Goal: Entertainment & Leisure: Browse casually

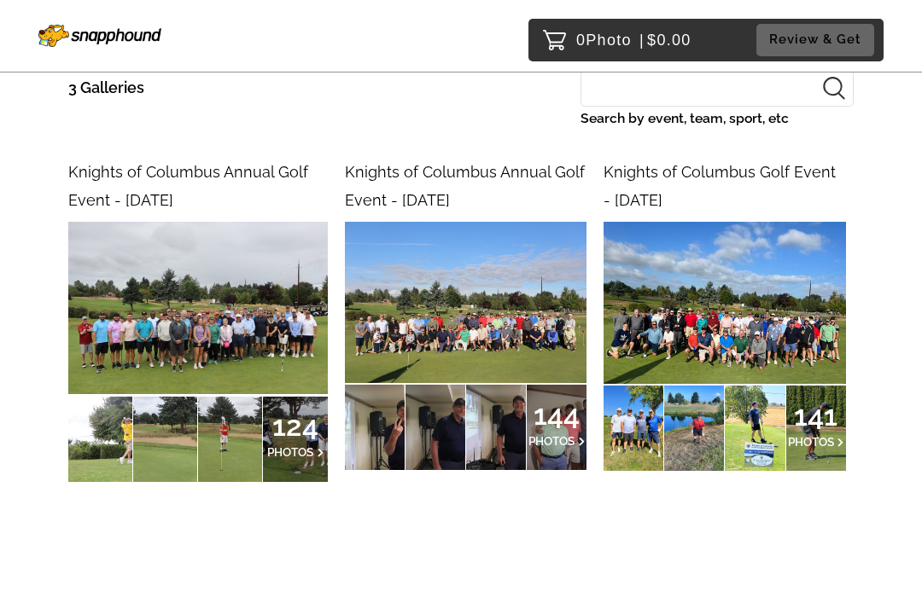
scroll to position [221, 0]
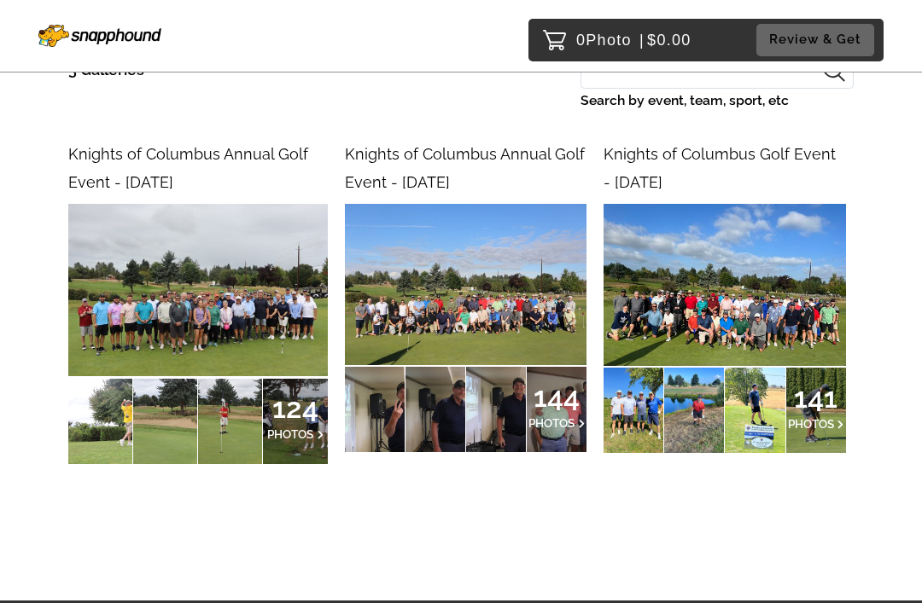
click at [215, 232] on img at bounding box center [197, 290] width 259 height 172
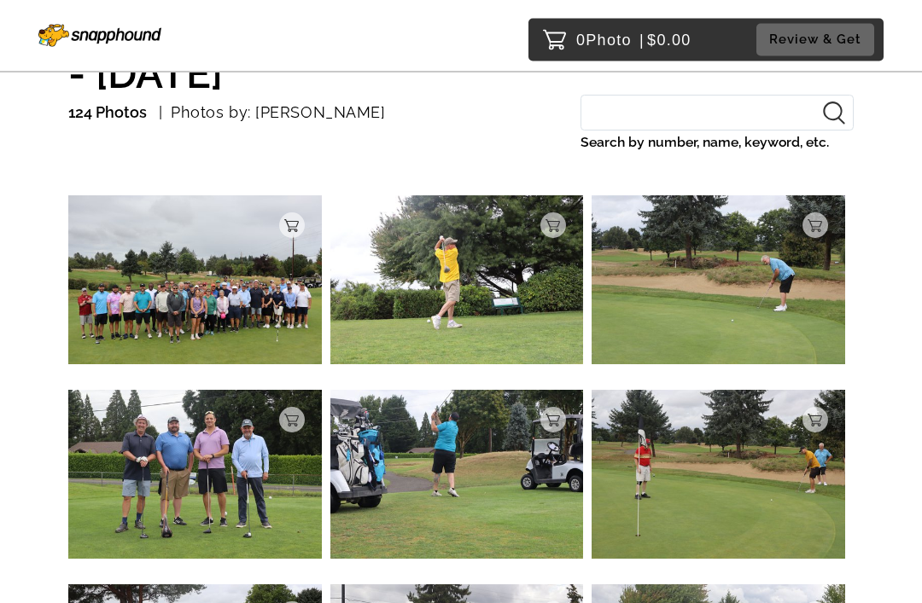
scroll to position [141, 0]
click at [200, 288] on img at bounding box center [195, 279] width 254 height 169
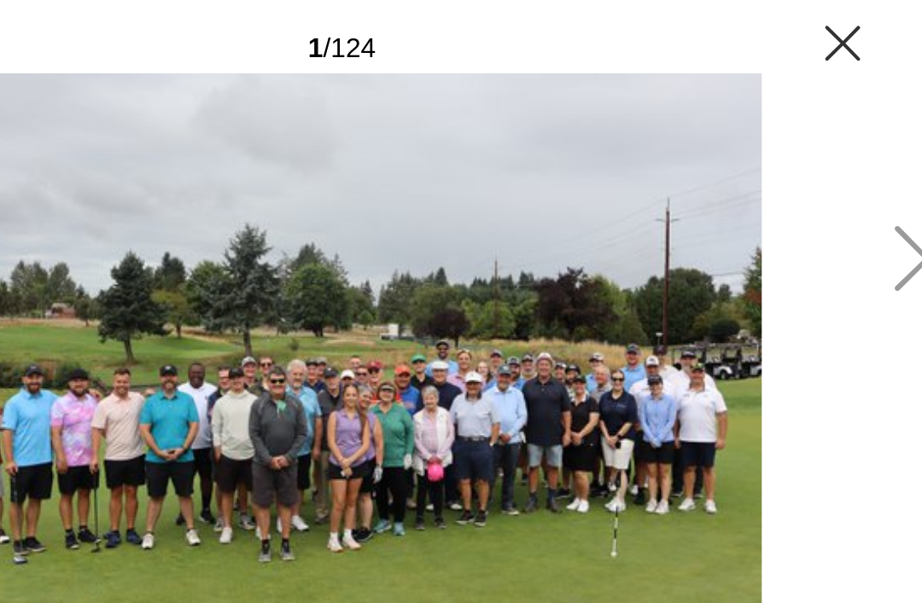
click at [878, 272] on icon at bounding box center [892, 297] width 28 height 50
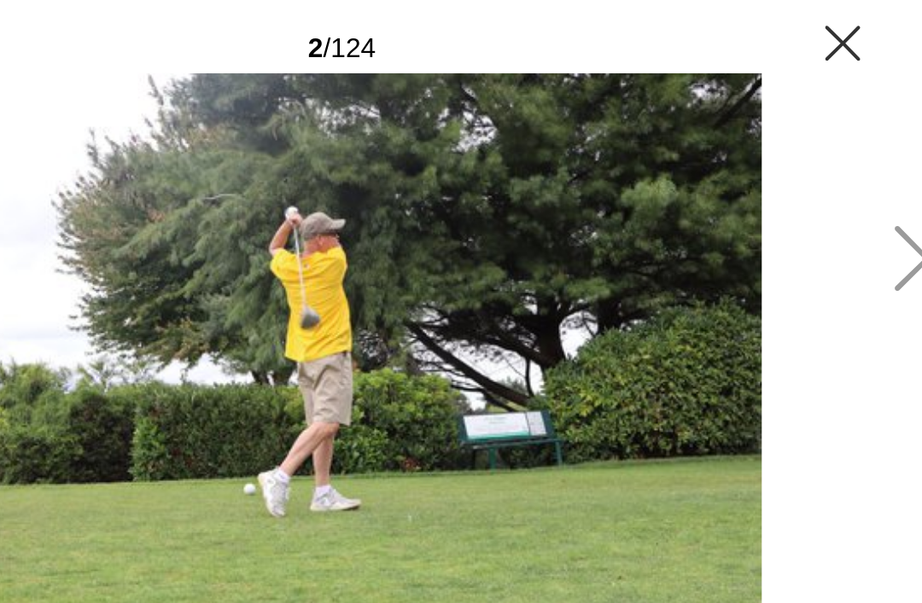
click at [878, 272] on icon at bounding box center [892, 297] width 28 height 50
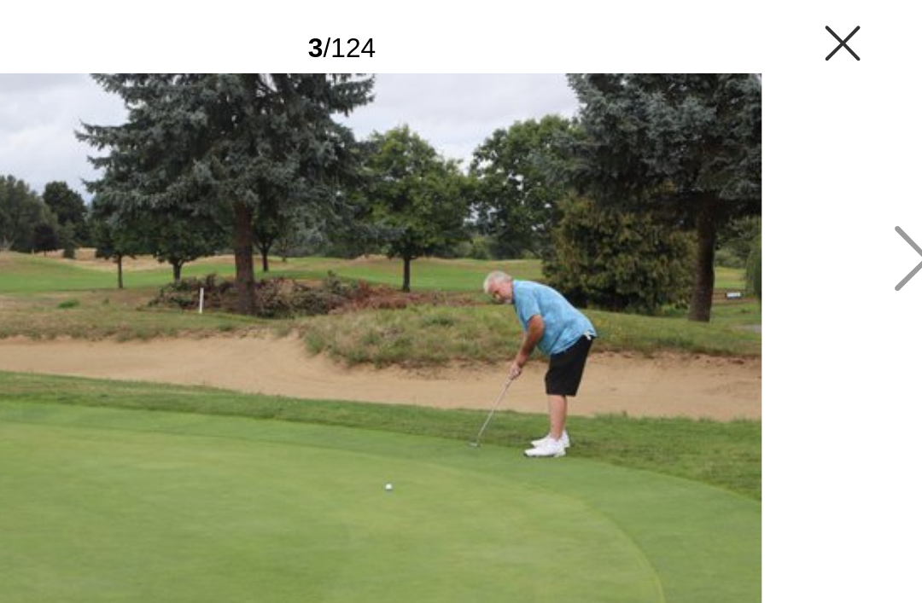
click at [878, 272] on icon at bounding box center [892, 297] width 28 height 50
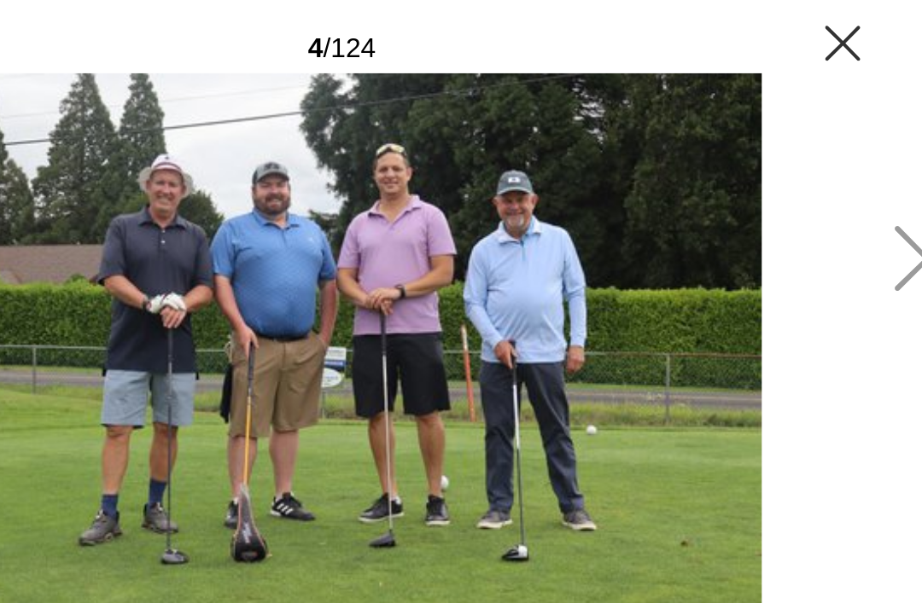
click at [668, 233] on main "Password Checker bypassed 4 / 124 Add to Cart $0.00 Gallery $0.00 Add" at bounding box center [461, 337] width 922 height 674
click at [673, 219] on main "Password Checker bypassed 4 / 124 Add to Cart $0.00 Gallery $0.00 Add" at bounding box center [461, 337] width 922 height 674
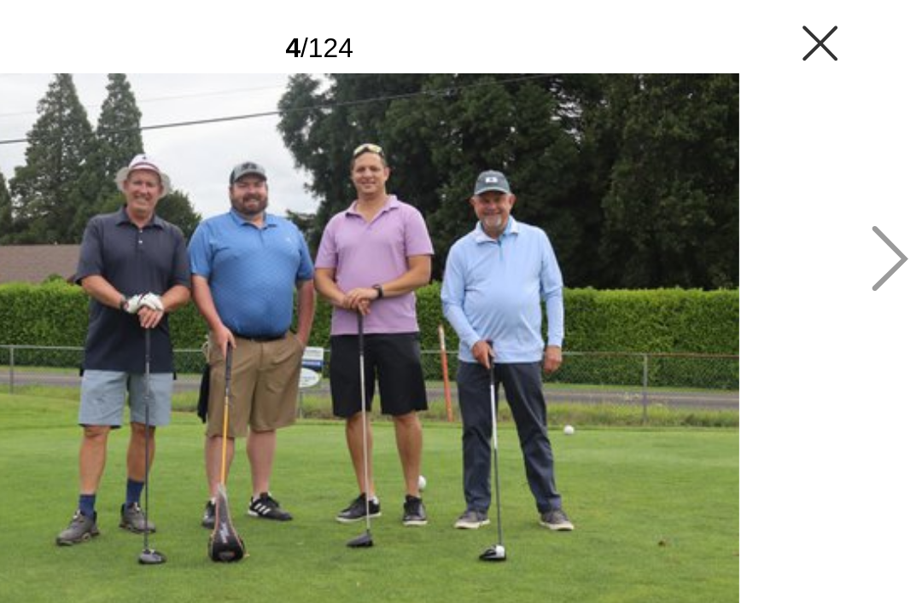
click at [878, 272] on icon at bounding box center [892, 297] width 28 height 50
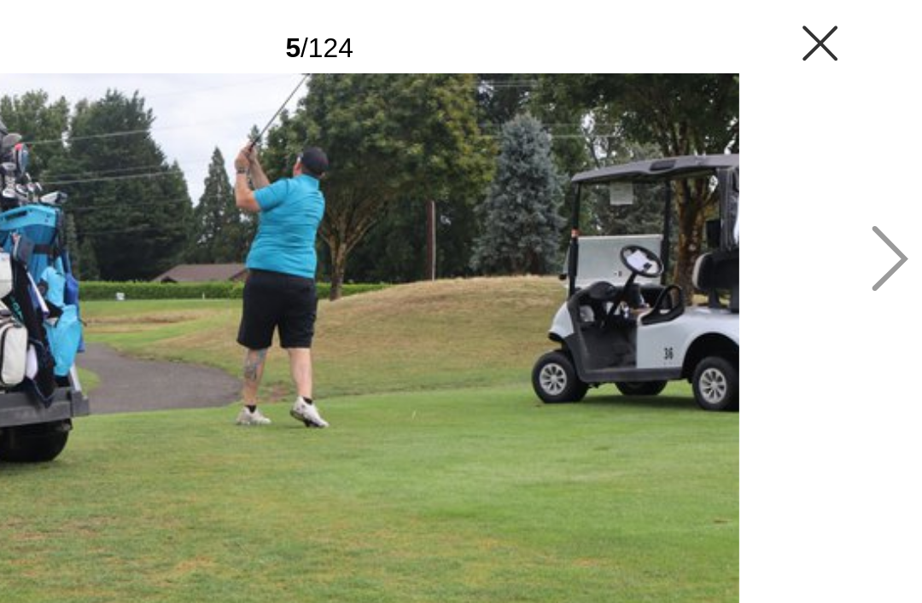
click at [878, 272] on icon at bounding box center [892, 297] width 28 height 50
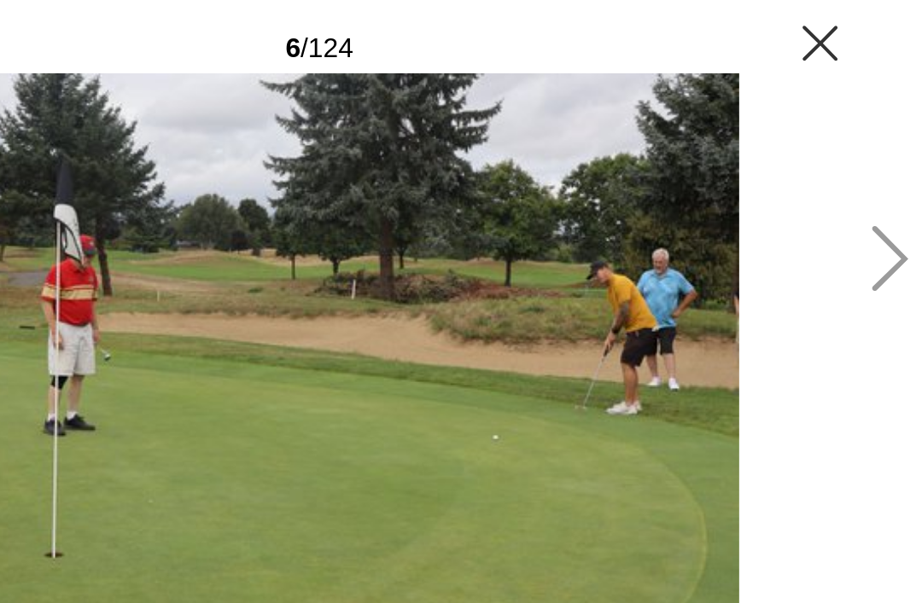
click at [878, 272] on icon at bounding box center [892, 297] width 28 height 50
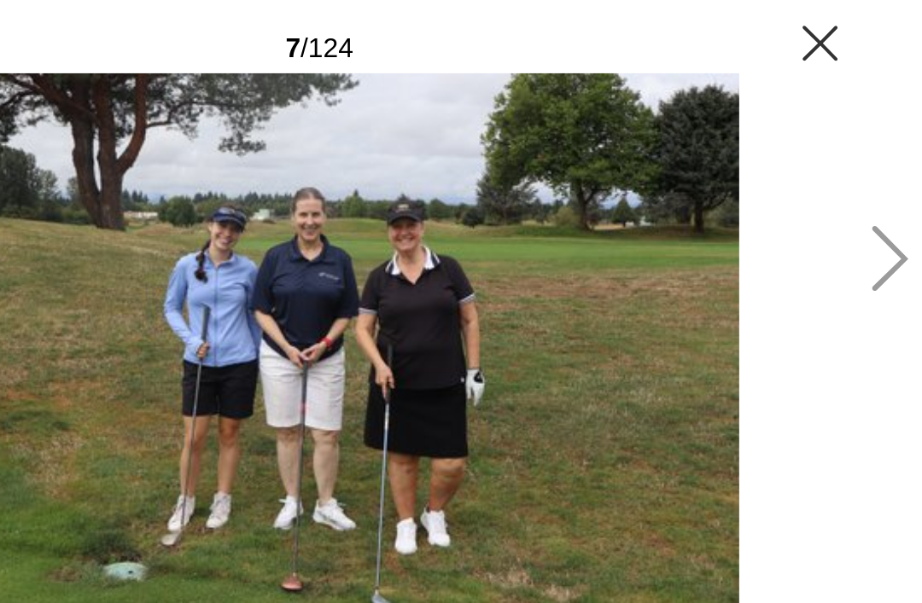
click at [878, 272] on icon at bounding box center [892, 297] width 28 height 50
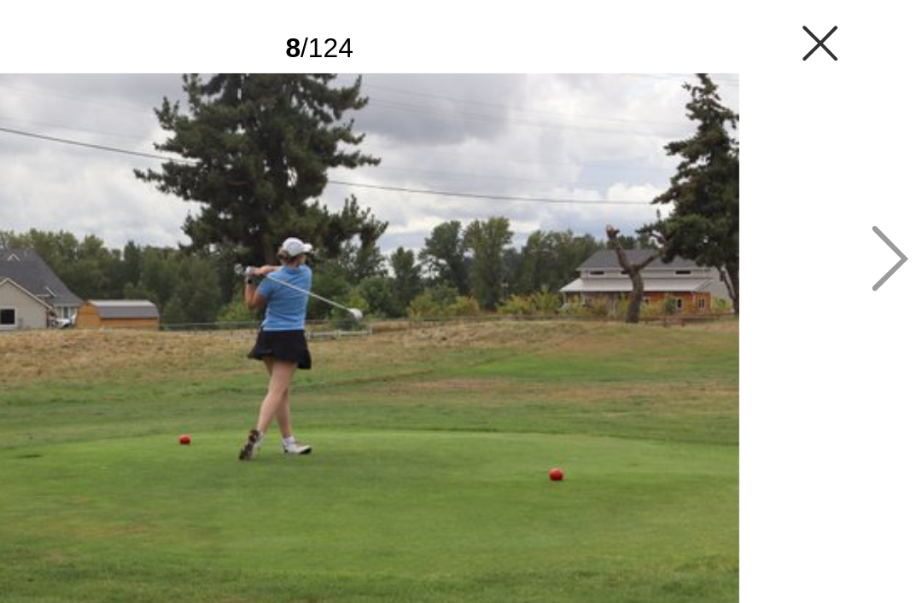
click at [878, 272] on icon at bounding box center [892, 297] width 28 height 50
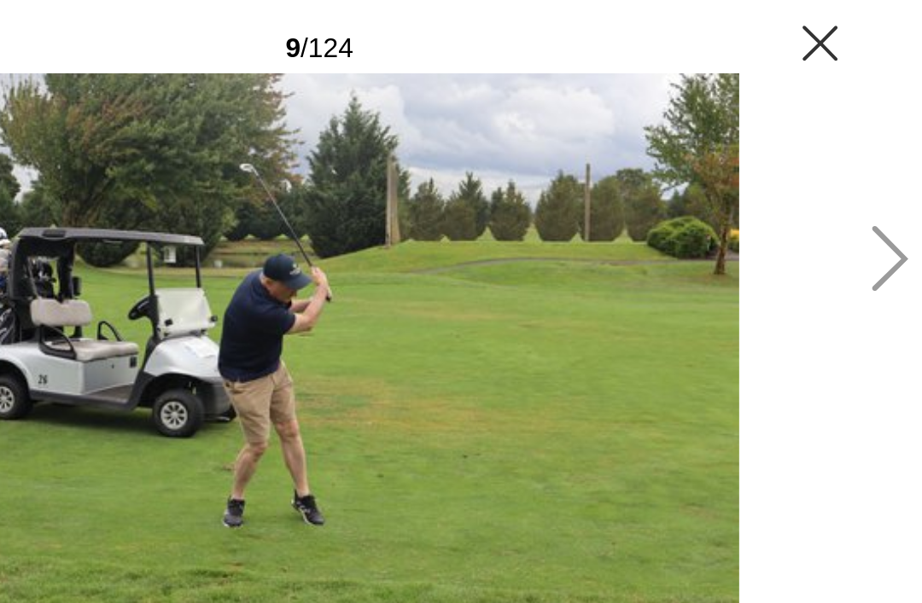
click at [878, 272] on icon at bounding box center [892, 297] width 28 height 50
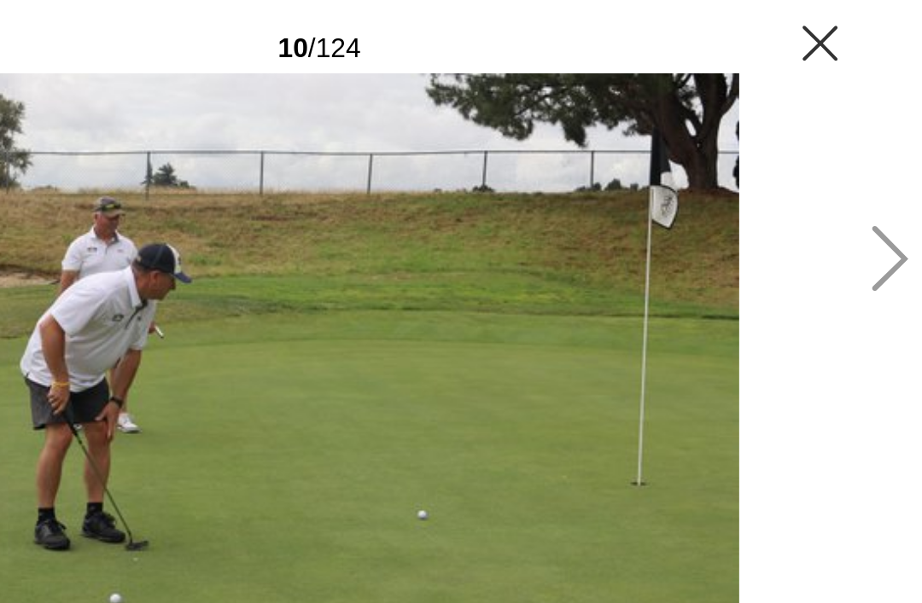
click at [878, 272] on icon at bounding box center [892, 297] width 28 height 50
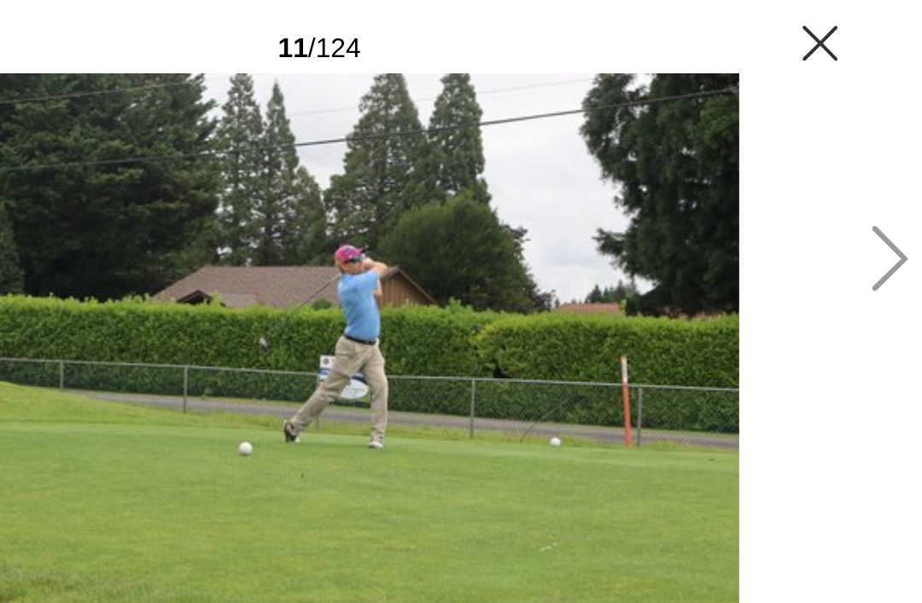
click at [878, 272] on icon at bounding box center [892, 297] width 28 height 50
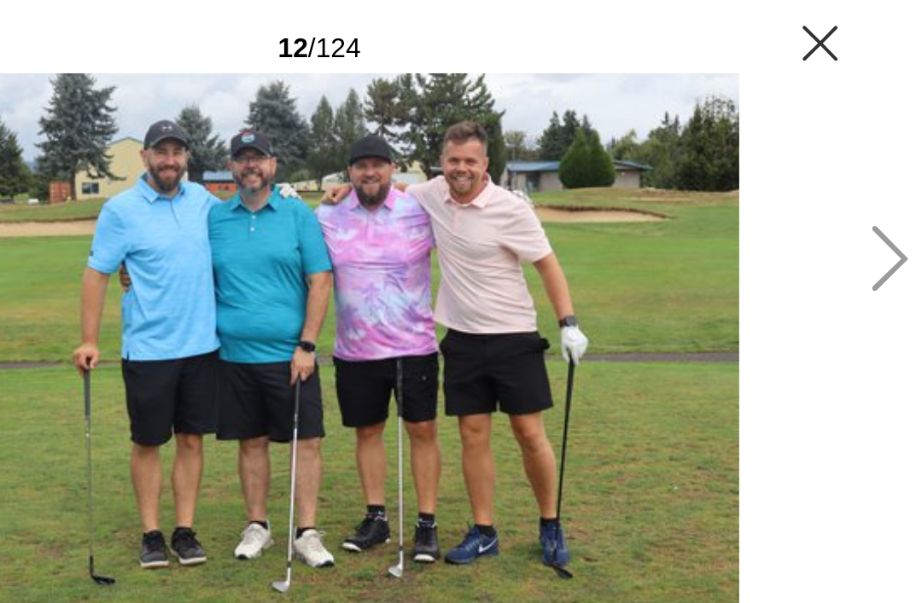
click at [878, 272] on icon at bounding box center [892, 297] width 28 height 50
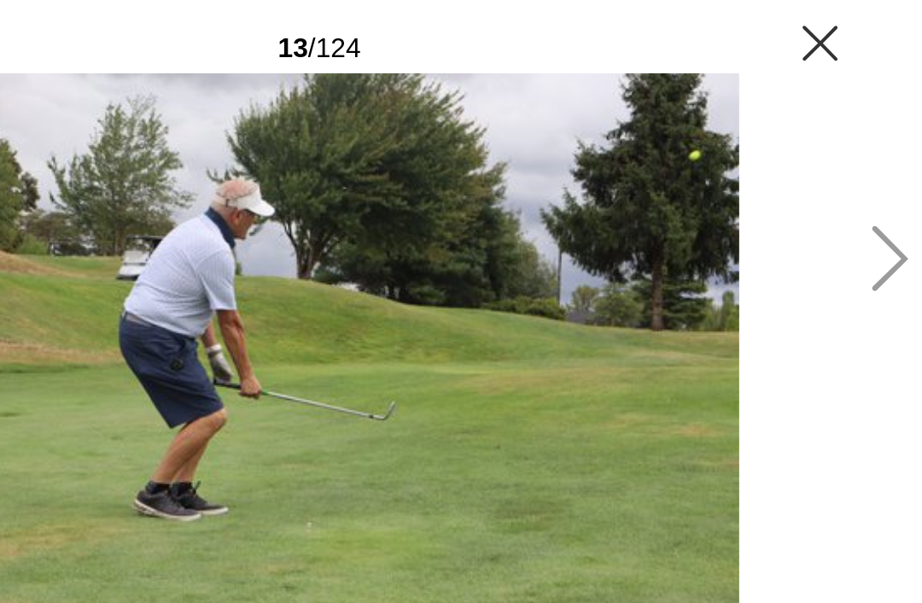
click at [878, 272] on icon at bounding box center [892, 297] width 28 height 50
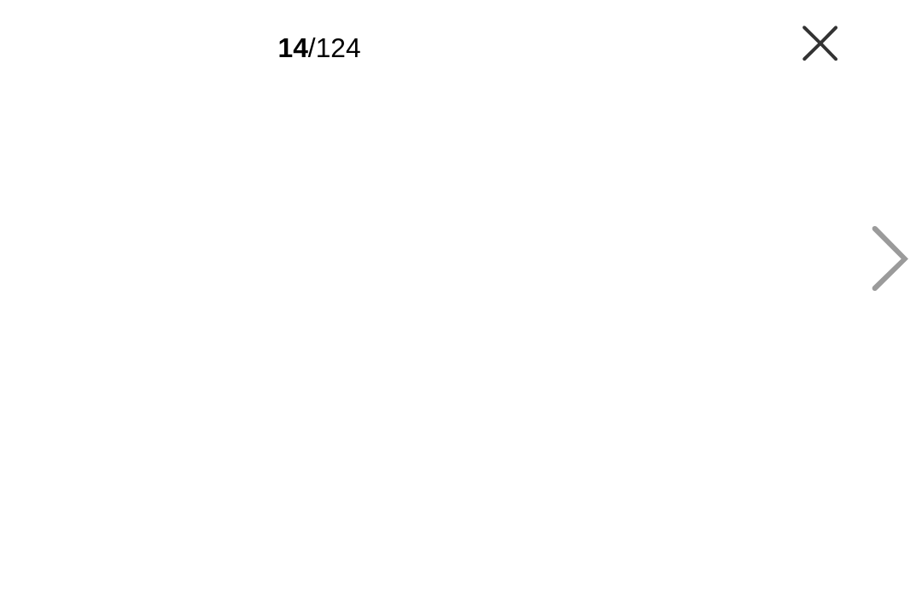
click at [878, 272] on icon at bounding box center [892, 297] width 28 height 50
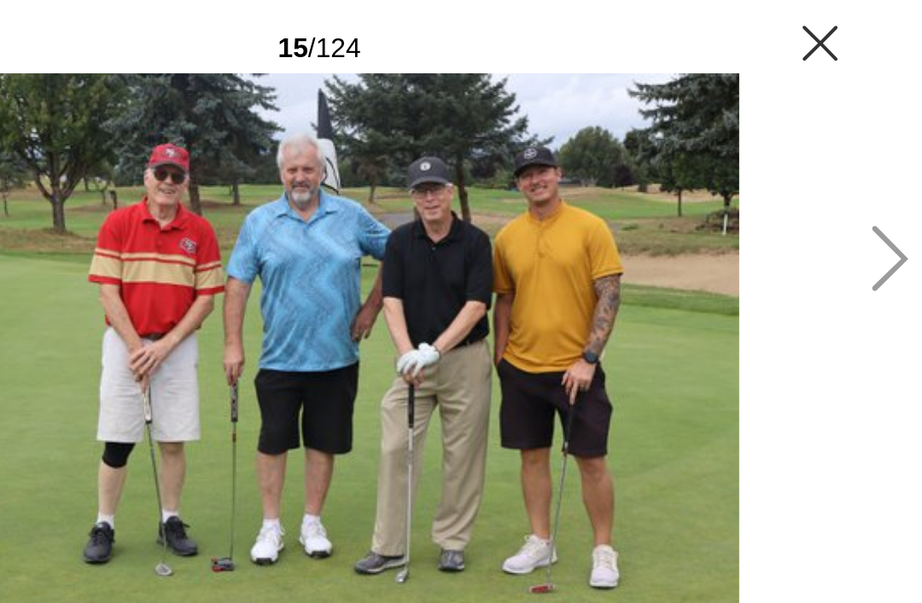
click at [878, 272] on icon at bounding box center [892, 297] width 28 height 50
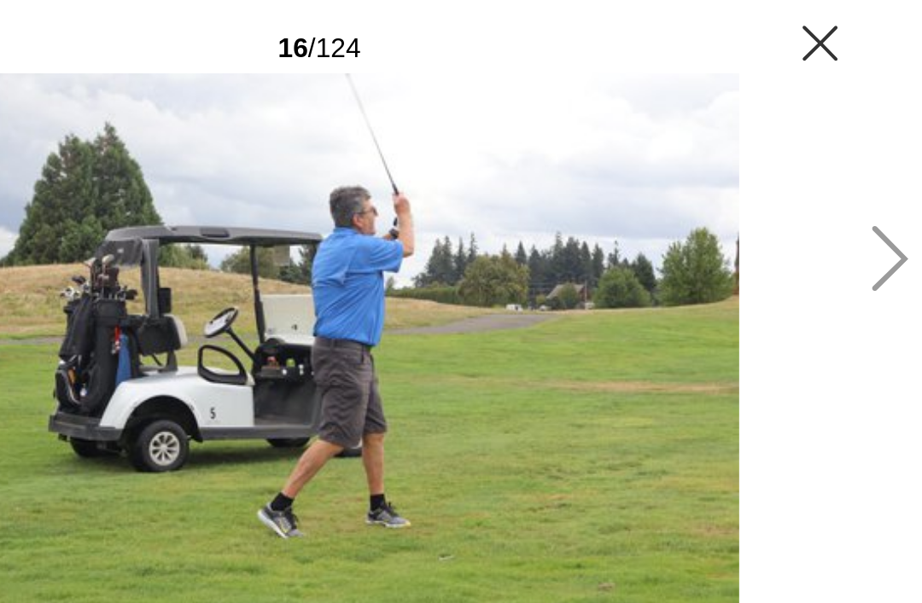
click at [878, 272] on icon at bounding box center [892, 297] width 28 height 50
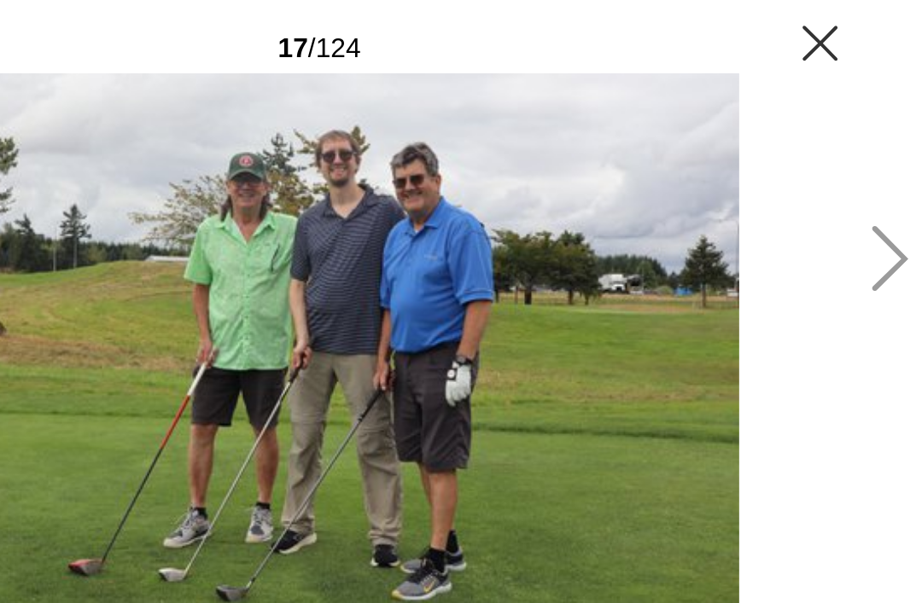
click at [878, 272] on icon at bounding box center [892, 297] width 28 height 50
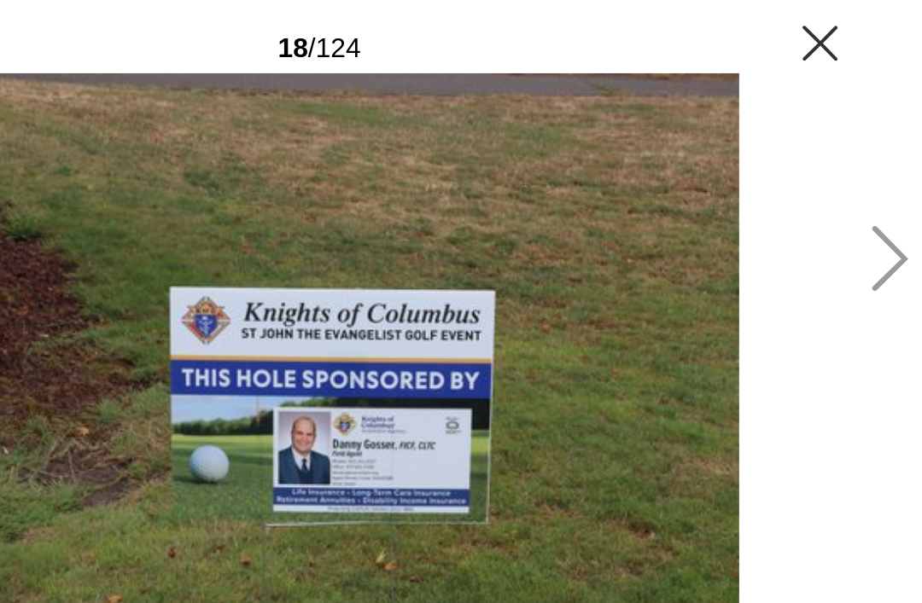
click at [878, 272] on icon at bounding box center [892, 297] width 28 height 50
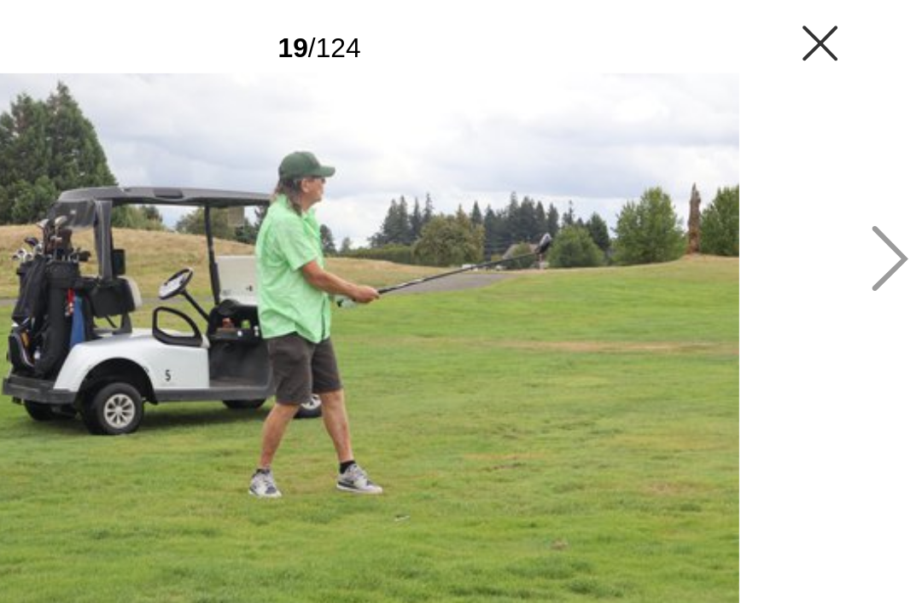
click at [879, 273] on icon at bounding box center [892, 298] width 27 height 50
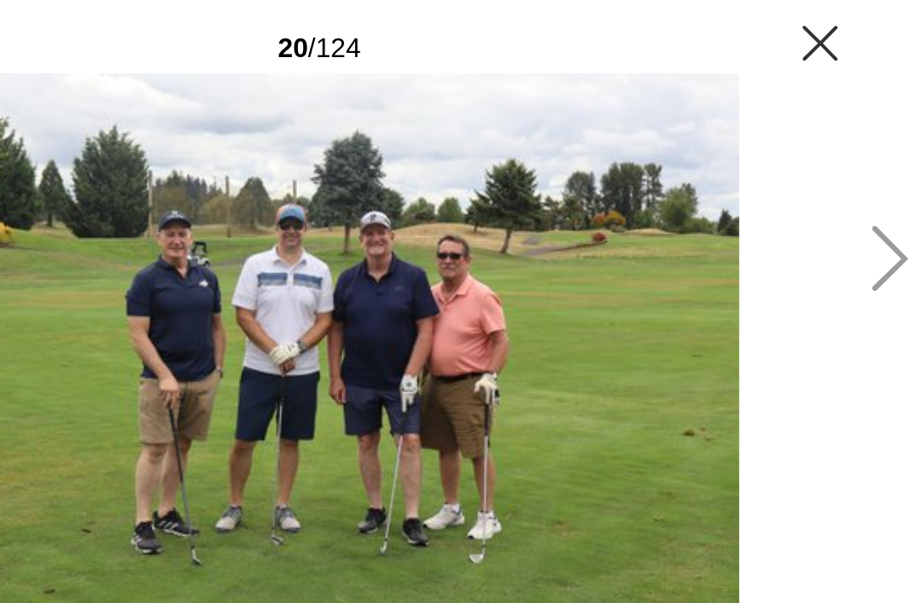
click at [878, 272] on icon at bounding box center [892, 297] width 28 height 50
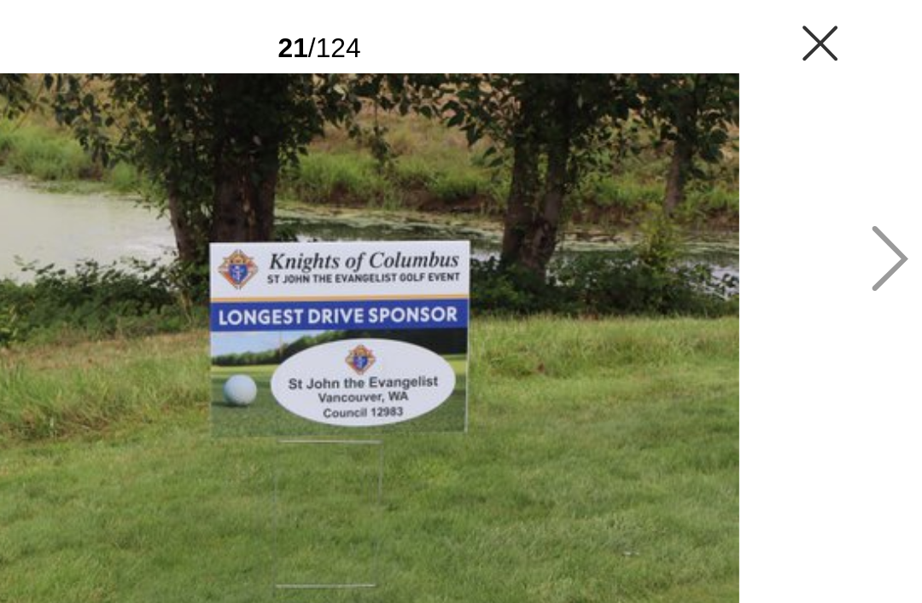
click at [879, 273] on icon at bounding box center [892, 298] width 27 height 50
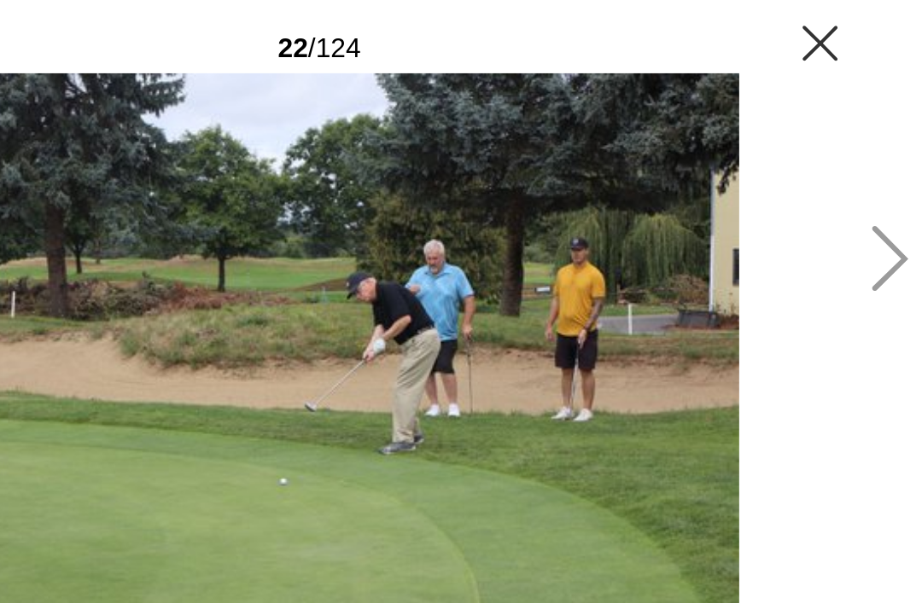
click at [879, 273] on icon at bounding box center [892, 298] width 27 height 50
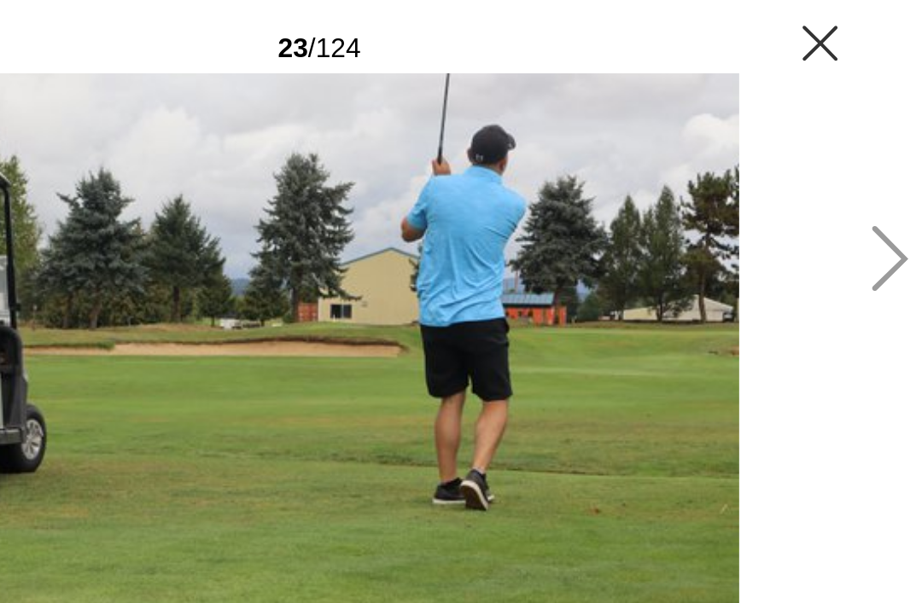
click at [878, 272] on icon at bounding box center [892, 297] width 28 height 50
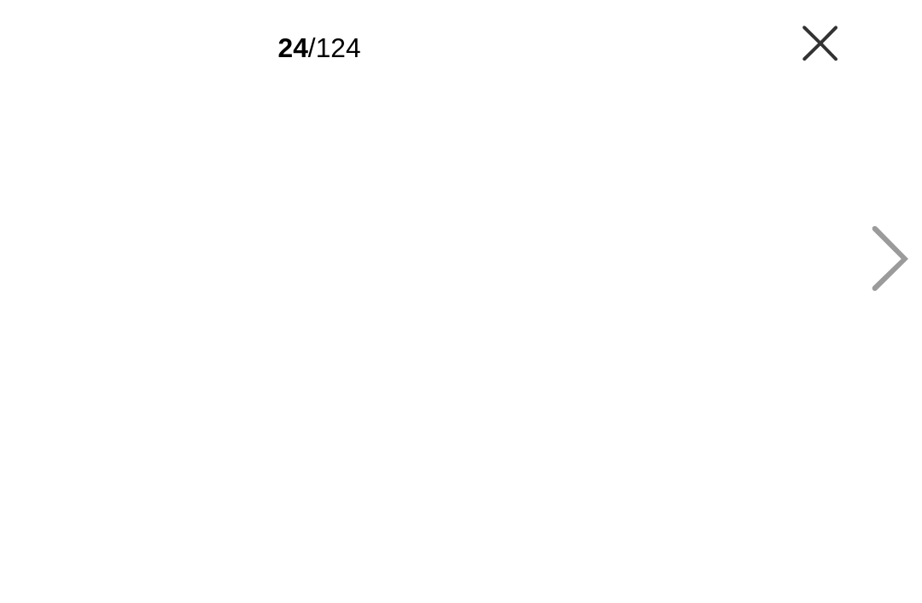
click at [878, 272] on icon at bounding box center [892, 297] width 28 height 50
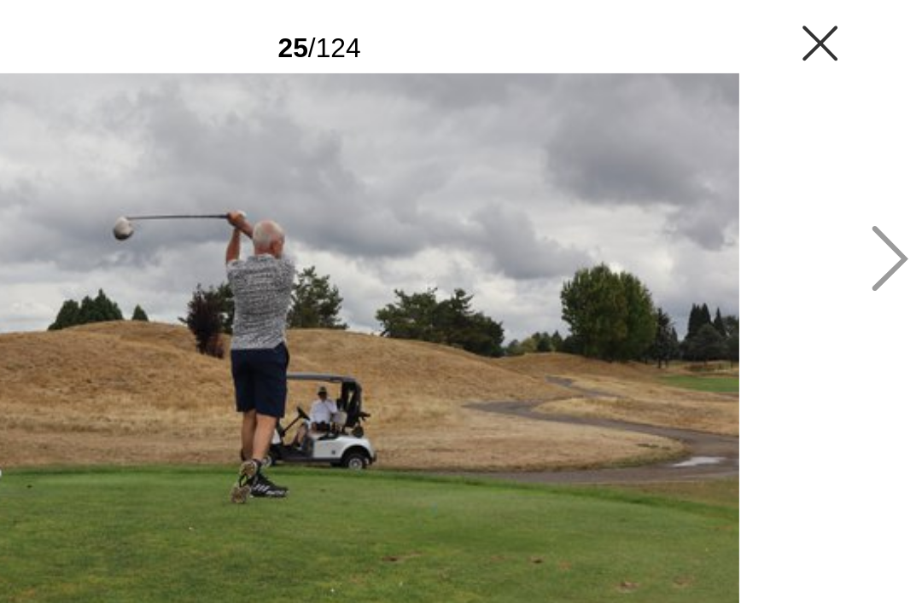
click at [879, 273] on icon at bounding box center [892, 298] width 27 height 50
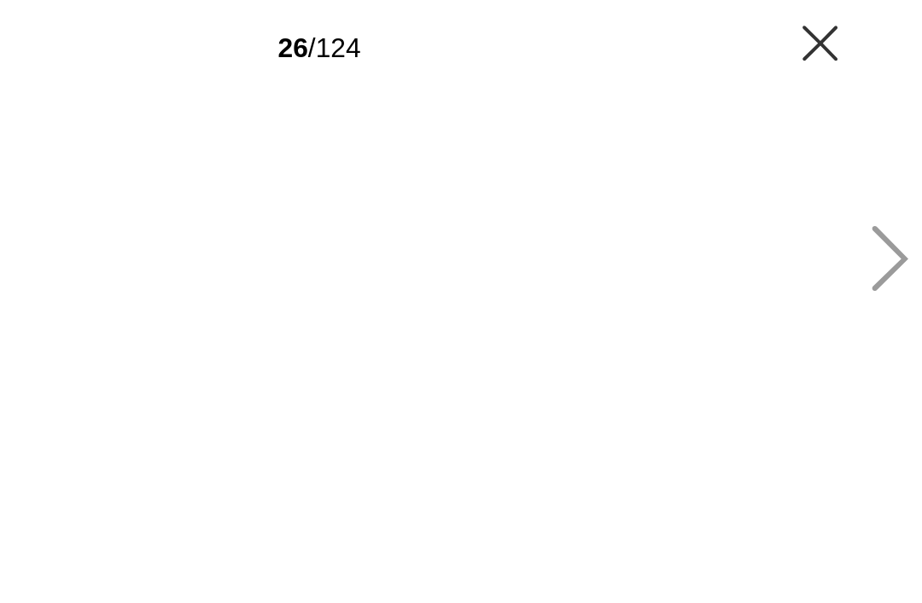
click at [878, 272] on icon at bounding box center [892, 297] width 28 height 50
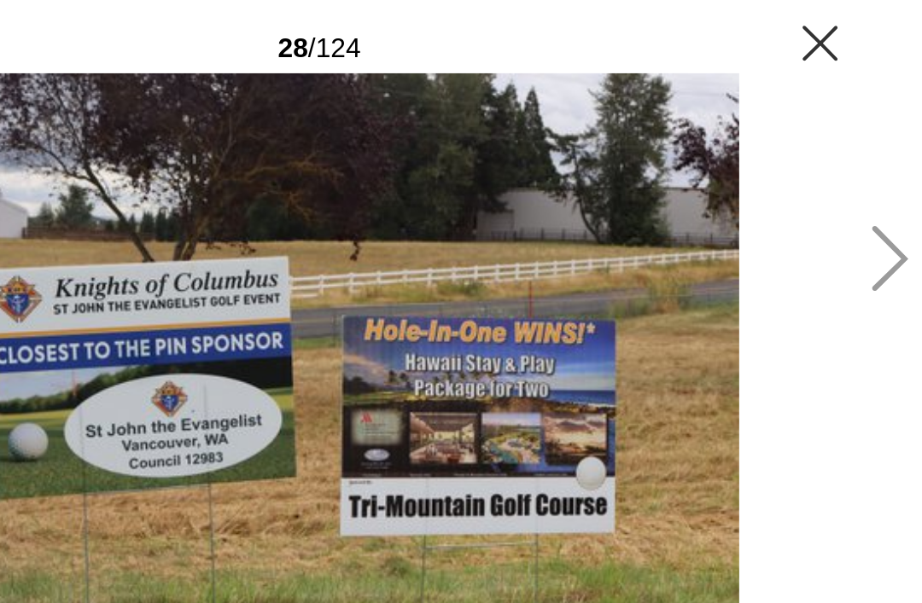
click at [878, 272] on icon at bounding box center [892, 297] width 28 height 50
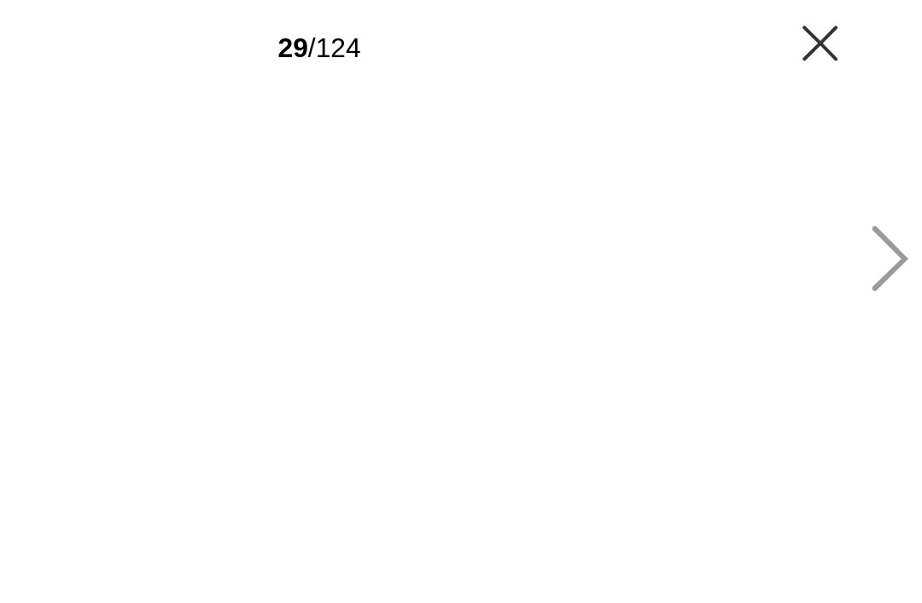
click at [879, 273] on icon at bounding box center [892, 298] width 27 height 50
click at [878, 272] on icon at bounding box center [892, 297] width 28 height 50
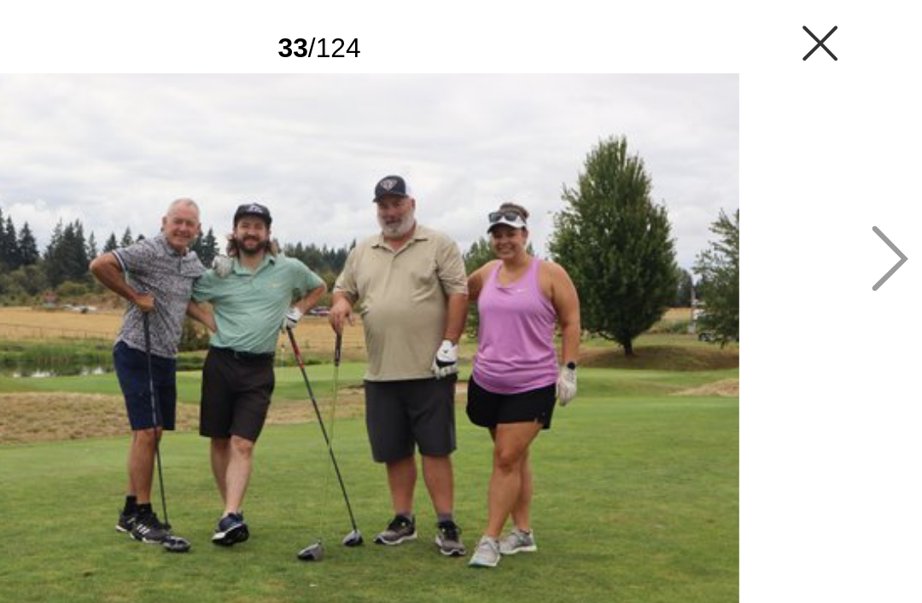
click at [878, 272] on icon at bounding box center [892, 297] width 28 height 50
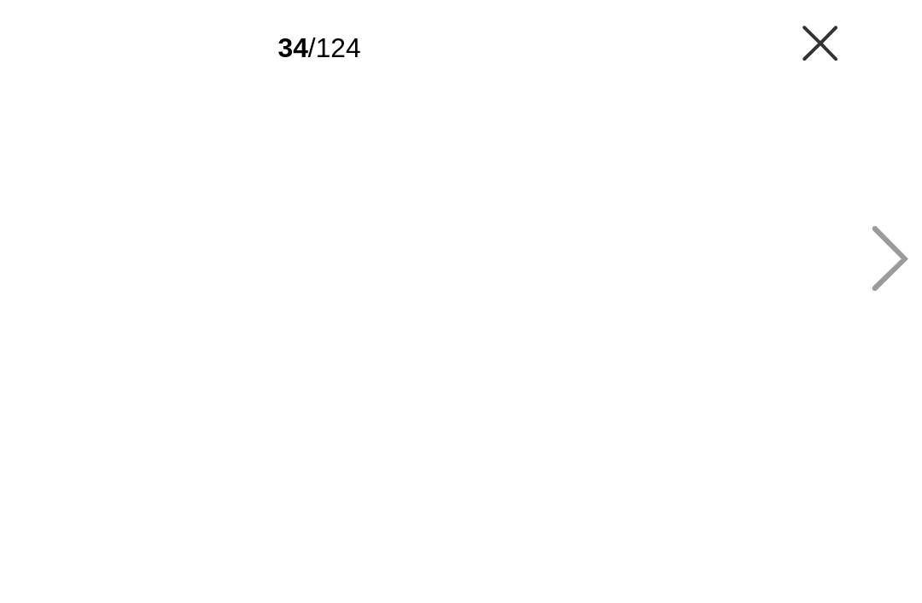
click at [878, 272] on icon at bounding box center [892, 297] width 28 height 50
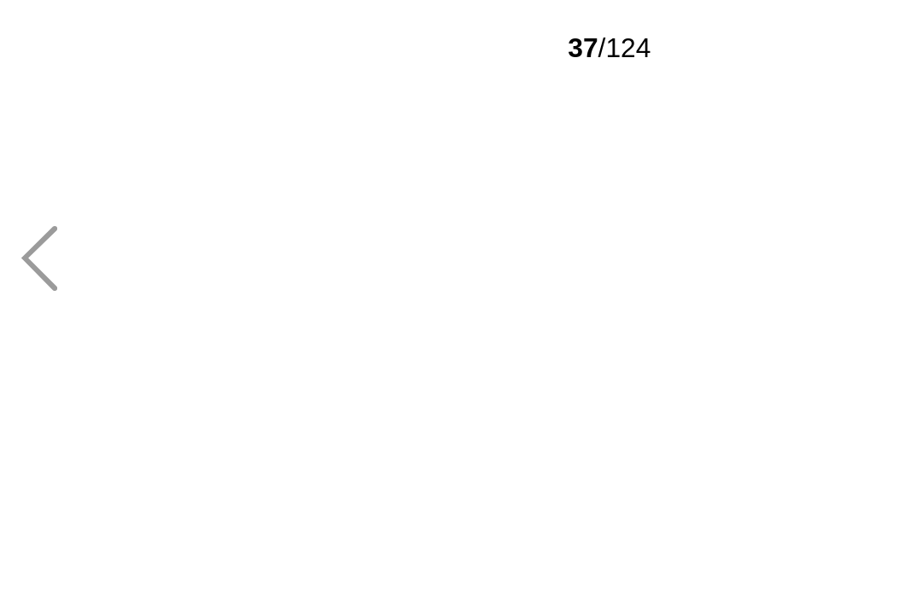
click at [38, 272] on icon at bounding box center [29, 297] width 28 height 50
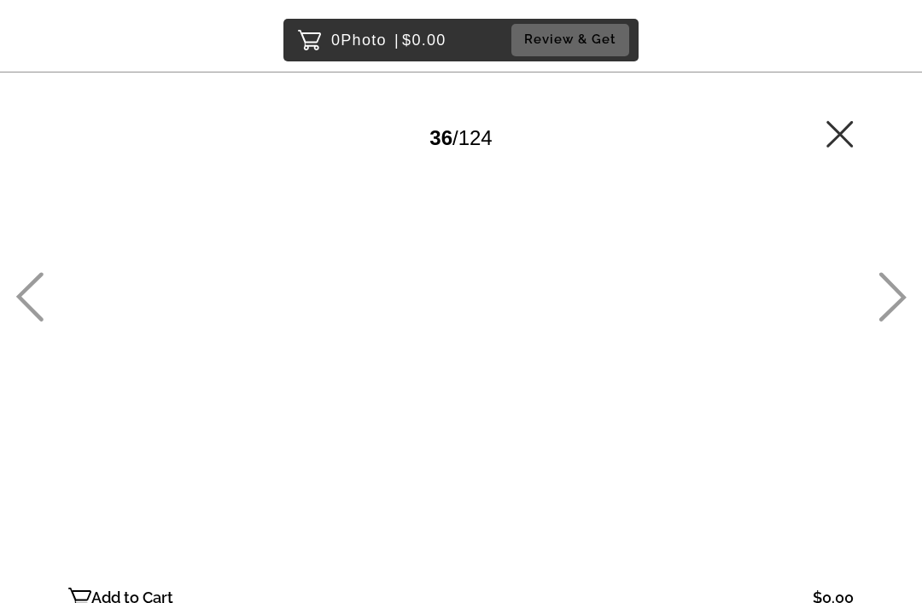
click at [894, 315] on icon at bounding box center [892, 298] width 27 height 50
click at [894, 322] on icon at bounding box center [892, 297] width 28 height 50
click at [899, 311] on icon at bounding box center [892, 297] width 28 height 50
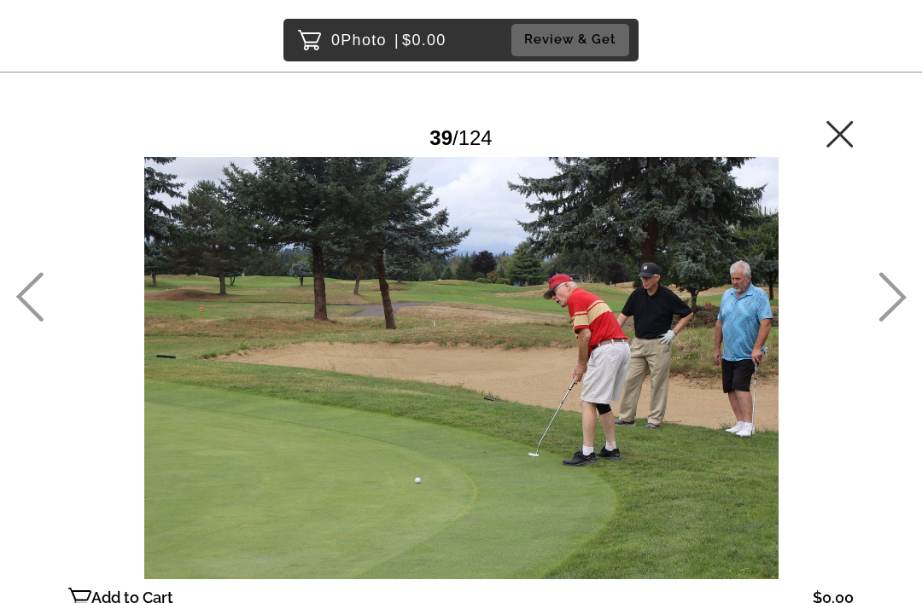
click at [896, 322] on icon at bounding box center [892, 297] width 28 height 50
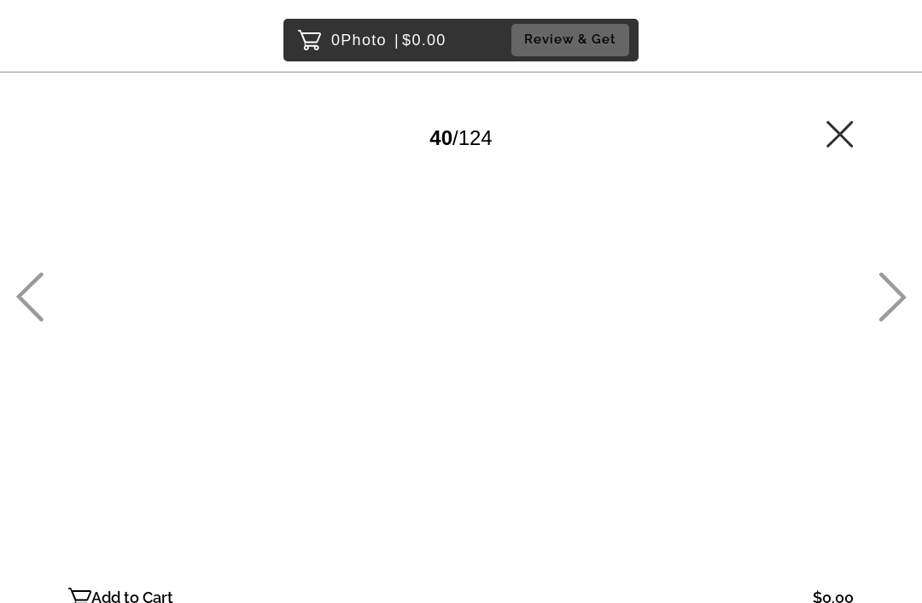
click at [890, 313] on icon at bounding box center [892, 298] width 27 height 50
click at [892, 323] on icon at bounding box center [892, 298] width 27 height 50
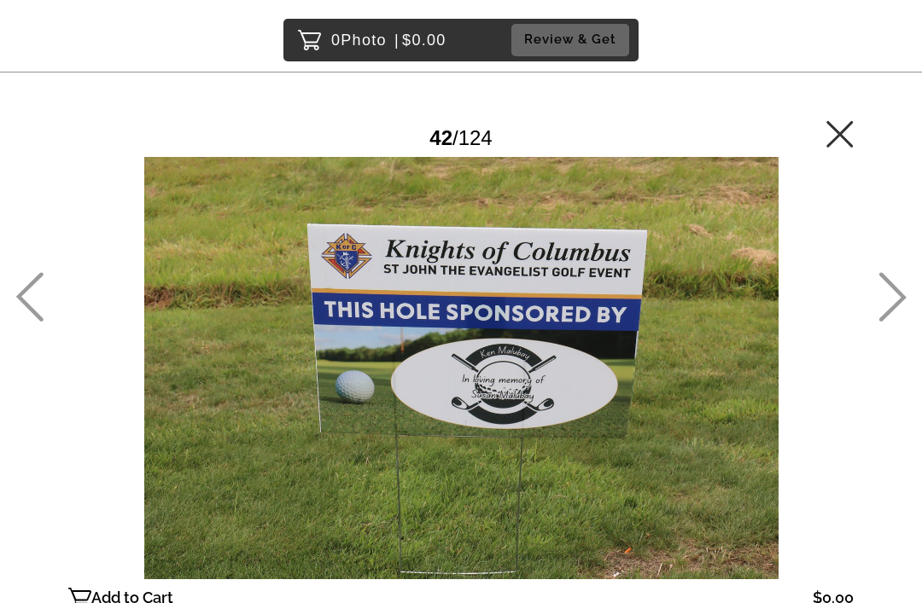
click at [889, 323] on icon at bounding box center [892, 298] width 27 height 50
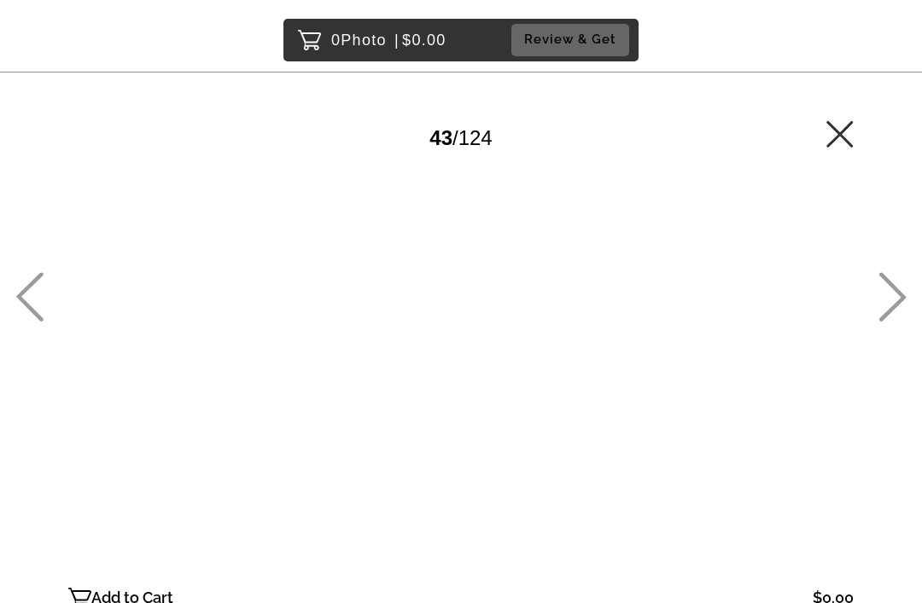
click at [895, 322] on icon at bounding box center [892, 297] width 28 height 50
click at [894, 322] on icon at bounding box center [892, 297] width 28 height 50
click at [901, 322] on icon at bounding box center [892, 297] width 28 height 50
click at [897, 322] on icon at bounding box center [892, 297] width 28 height 50
click at [888, 315] on icon at bounding box center [892, 297] width 28 height 50
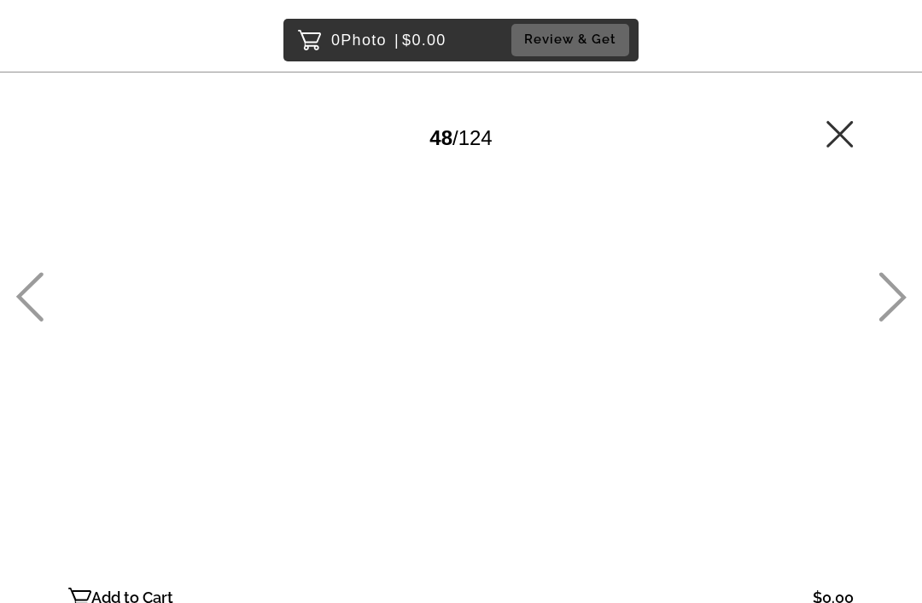
click at [895, 322] on icon at bounding box center [892, 297] width 28 height 50
click at [890, 322] on icon at bounding box center [892, 297] width 28 height 50
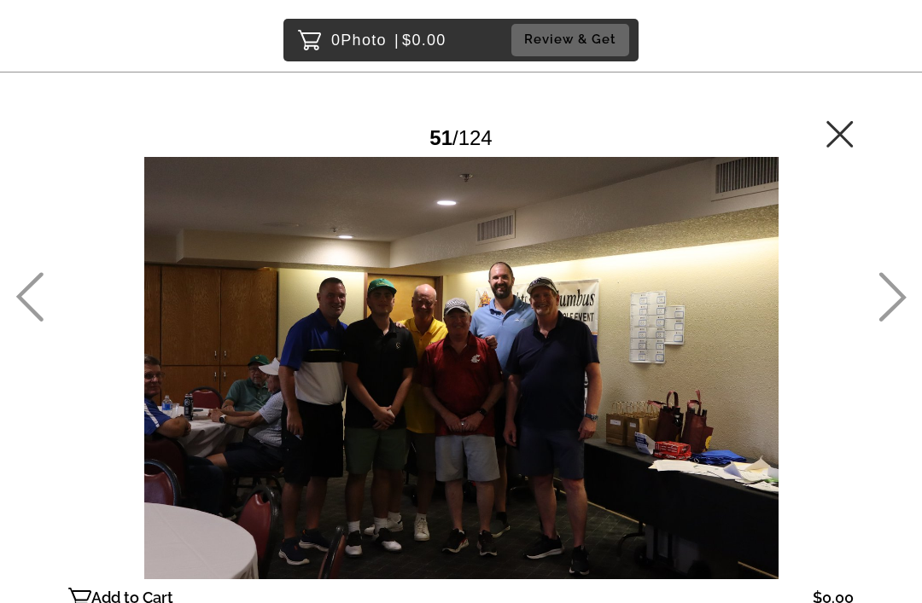
click at [895, 322] on icon at bounding box center [892, 297] width 28 height 50
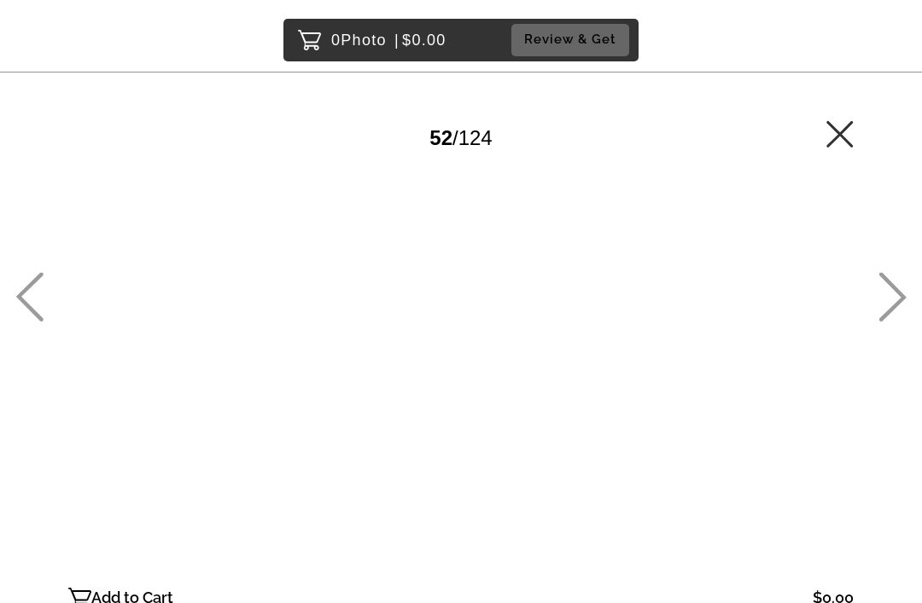
click at [37, 320] on icon at bounding box center [29, 297] width 28 height 50
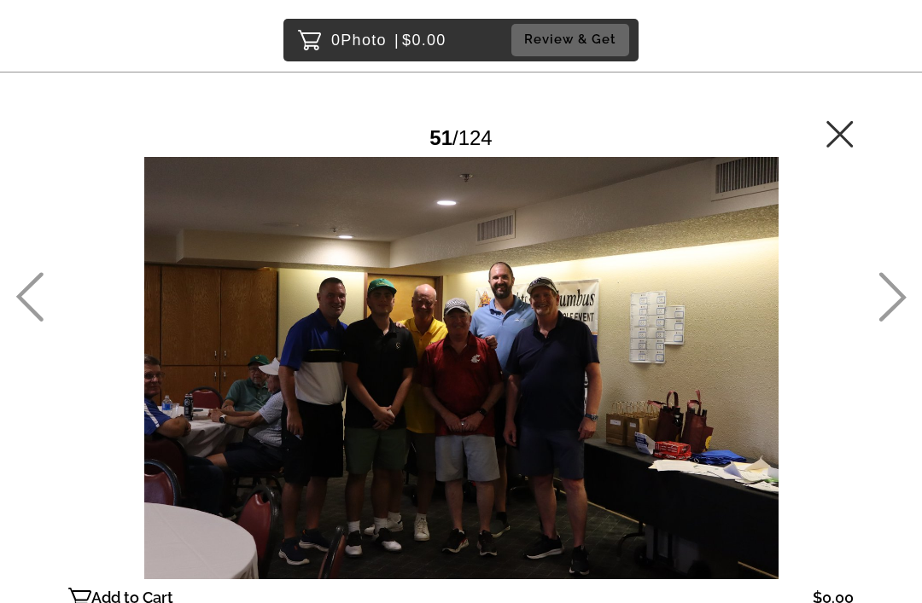
click at [899, 320] on icon at bounding box center [892, 298] width 27 height 50
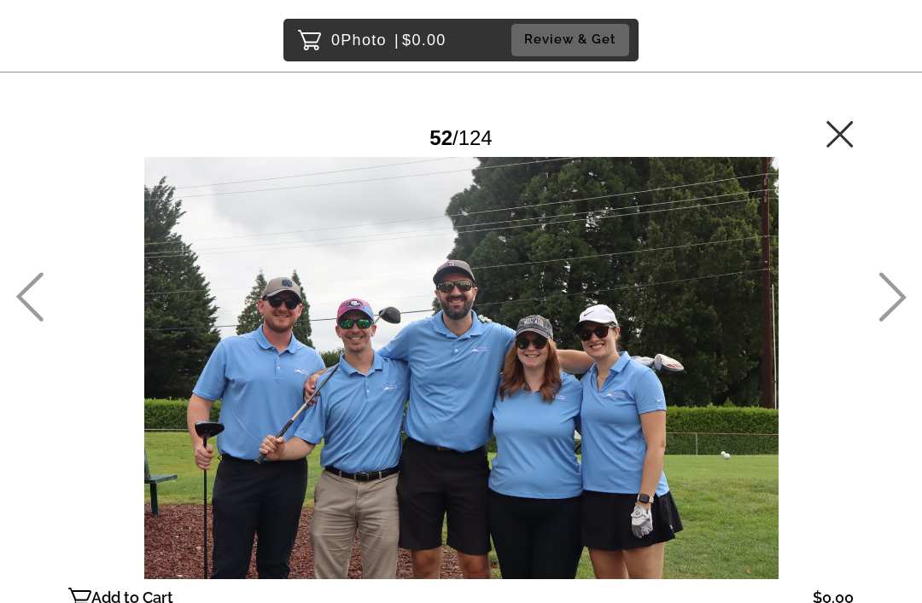
click at [886, 322] on icon at bounding box center [892, 297] width 28 height 50
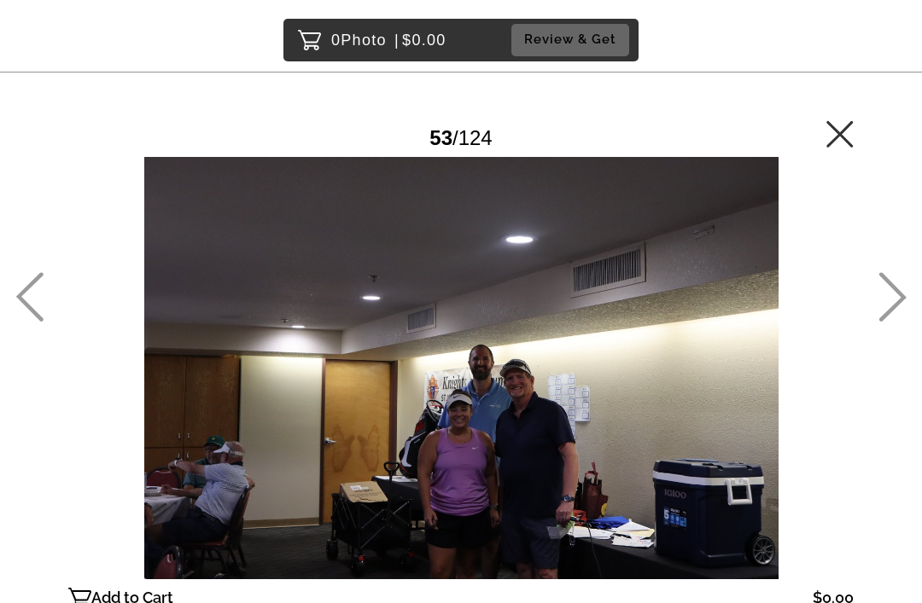
click at [884, 322] on icon at bounding box center [892, 297] width 28 height 50
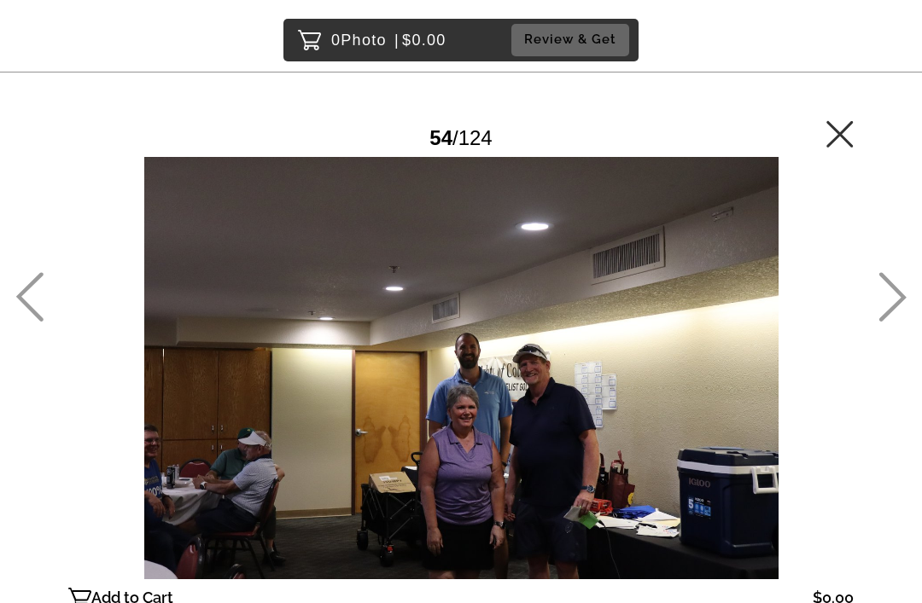
click at [886, 322] on icon at bounding box center [892, 297] width 28 height 50
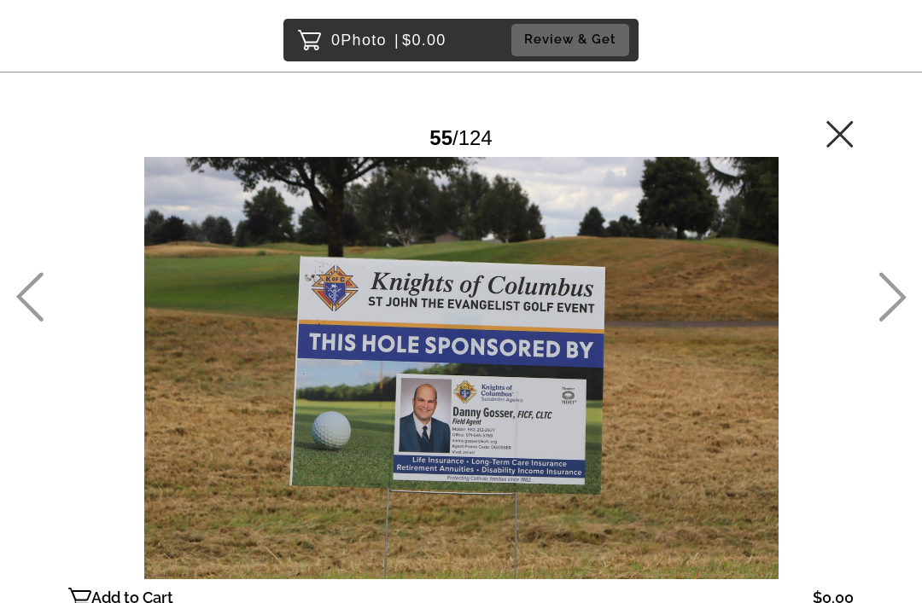
click at [887, 322] on icon at bounding box center [892, 297] width 28 height 50
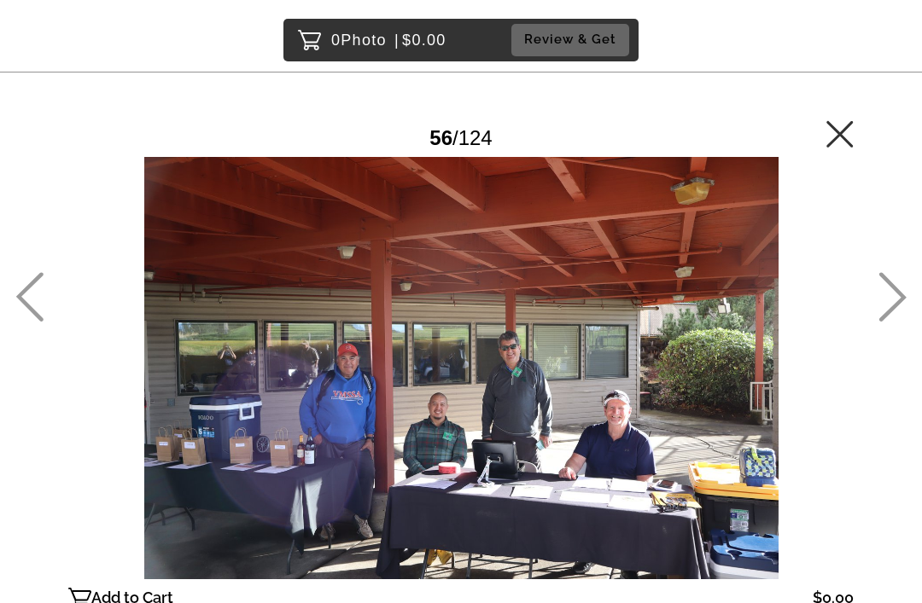
click at [887, 322] on icon at bounding box center [892, 297] width 28 height 50
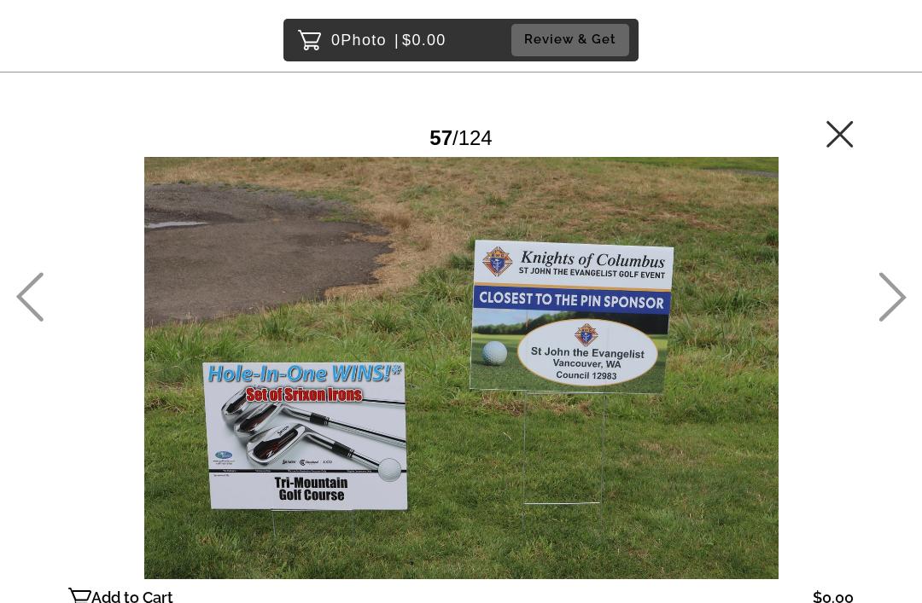
click at [889, 322] on icon at bounding box center [892, 297] width 28 height 50
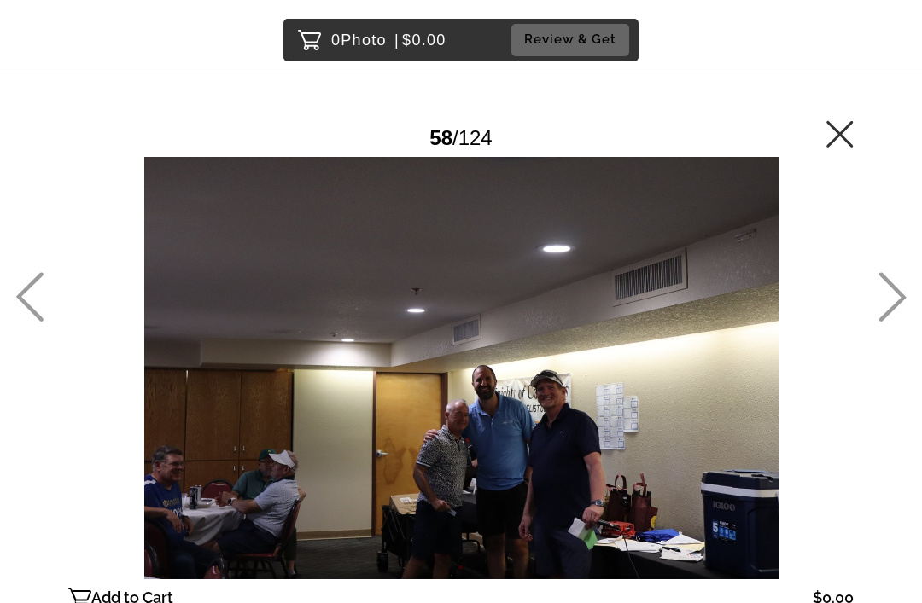
click at [883, 322] on icon at bounding box center [892, 297] width 28 height 50
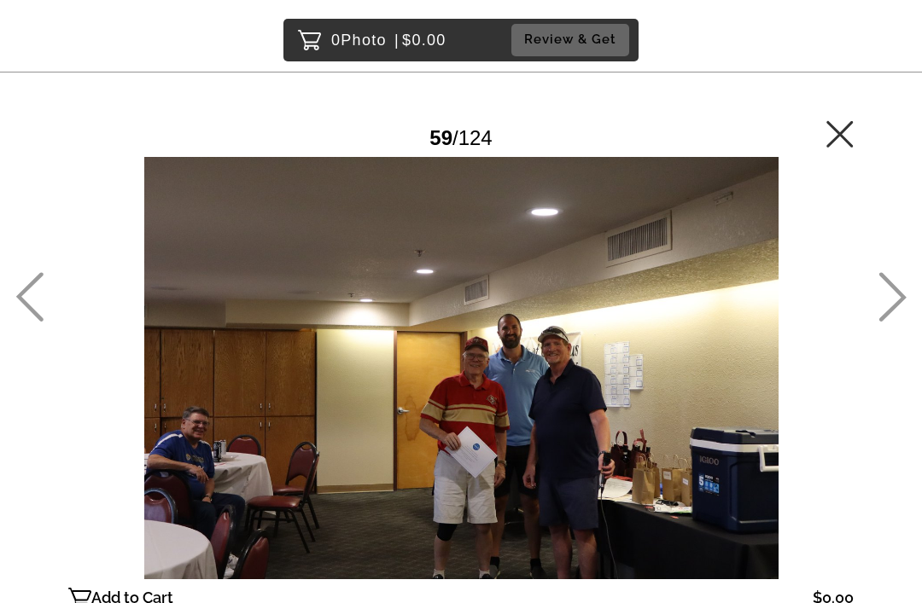
click at [894, 321] on icon at bounding box center [892, 297] width 28 height 50
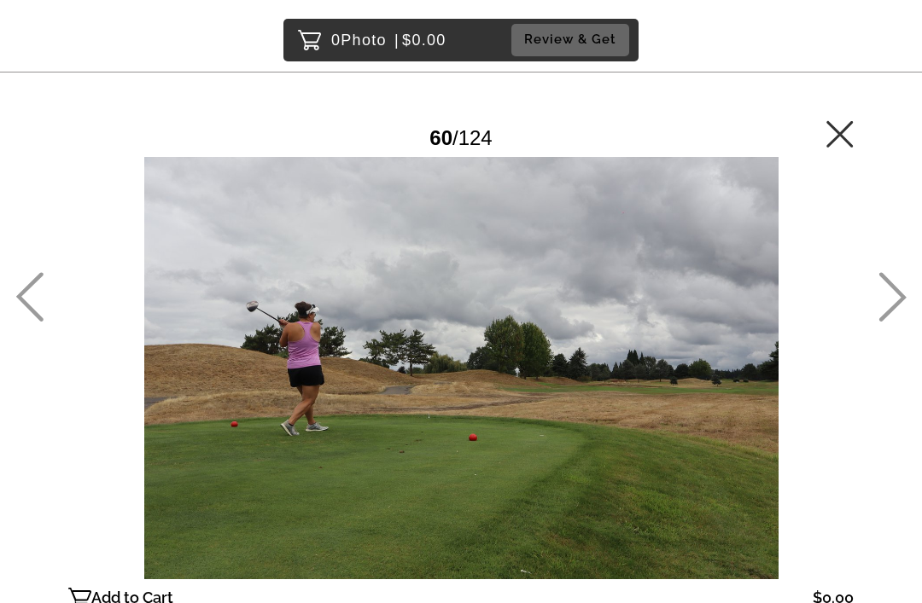
click at [895, 322] on icon at bounding box center [892, 297] width 28 height 50
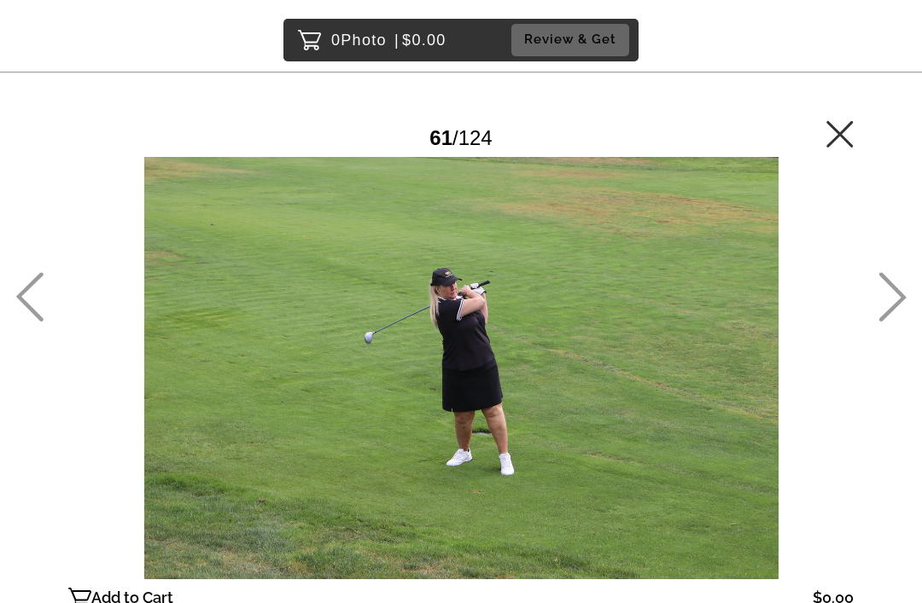
click at [887, 322] on icon at bounding box center [892, 297] width 28 height 50
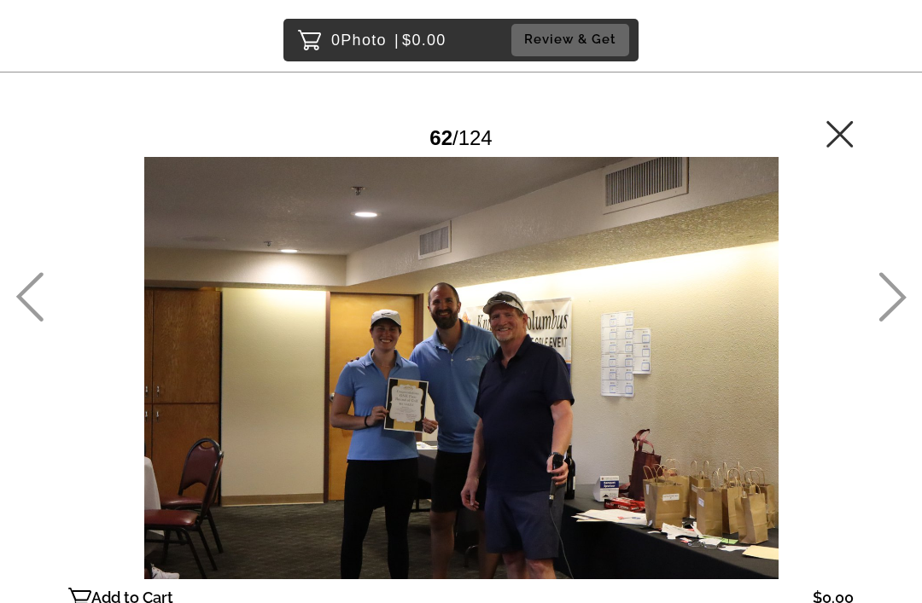
click at [905, 322] on icon at bounding box center [892, 297] width 28 height 50
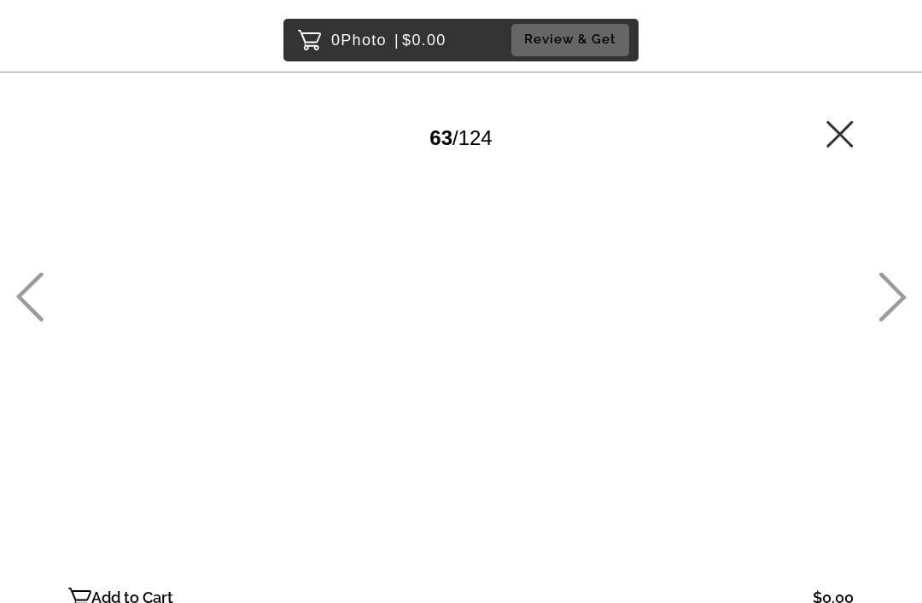
click at [896, 322] on icon at bounding box center [892, 297] width 28 height 50
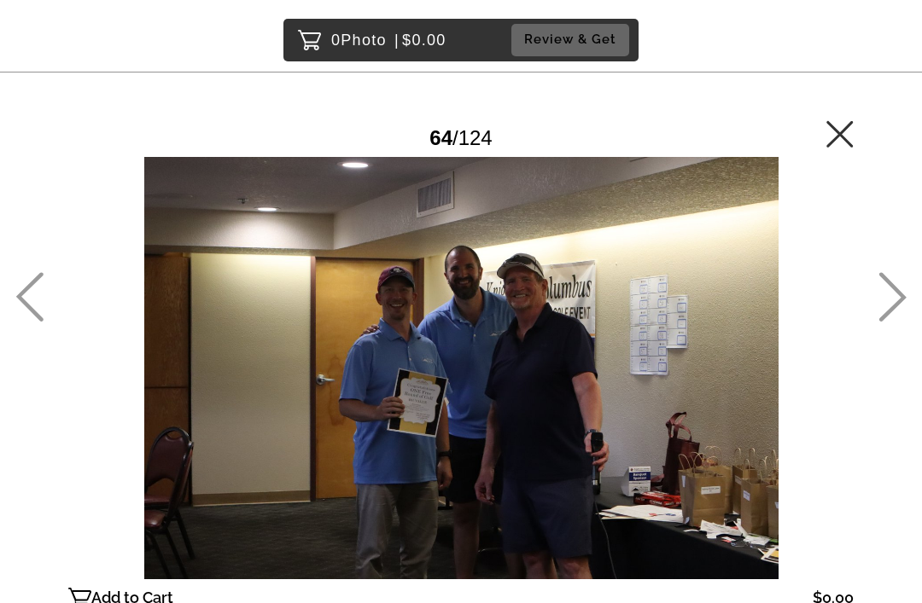
click at [900, 322] on icon at bounding box center [892, 297] width 28 height 50
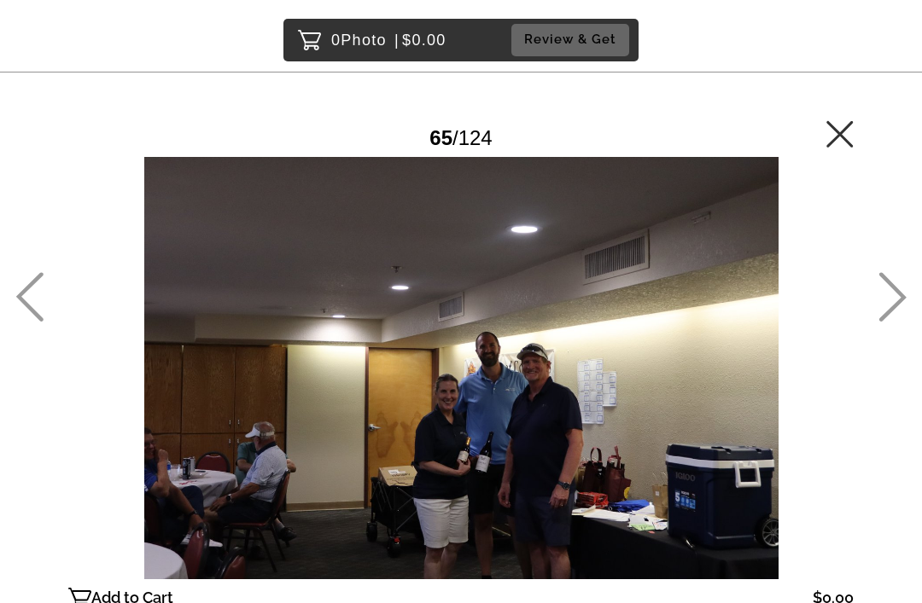
click at [902, 322] on icon at bounding box center [892, 297] width 28 height 50
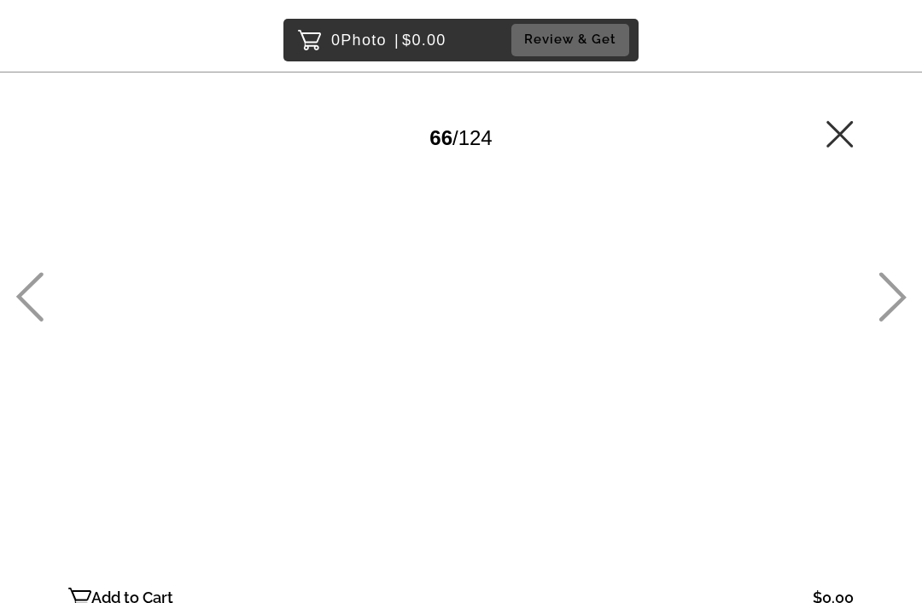
click at [897, 322] on icon at bounding box center [892, 297] width 28 height 50
click at [904, 323] on icon at bounding box center [892, 298] width 27 height 50
click at [896, 322] on icon at bounding box center [892, 297] width 28 height 50
click at [901, 323] on icon at bounding box center [892, 298] width 27 height 50
click at [905, 322] on icon at bounding box center [892, 297] width 28 height 50
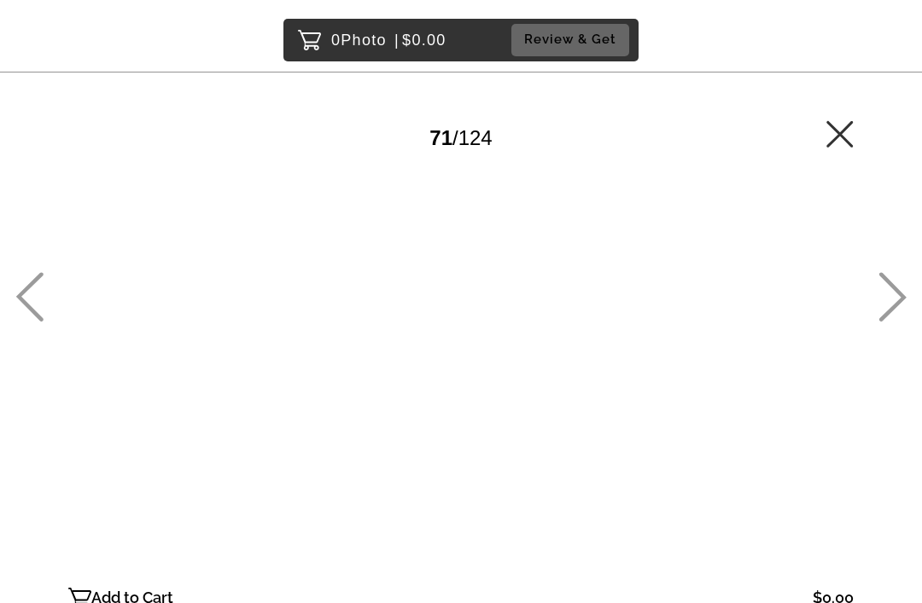
click at [905, 322] on icon at bounding box center [892, 297] width 28 height 50
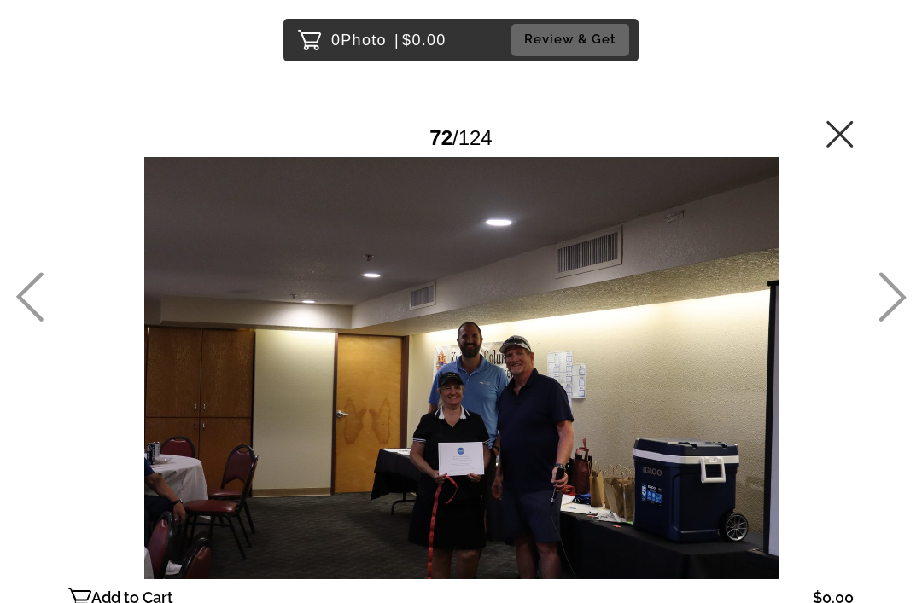
click at [899, 323] on icon at bounding box center [892, 298] width 27 height 50
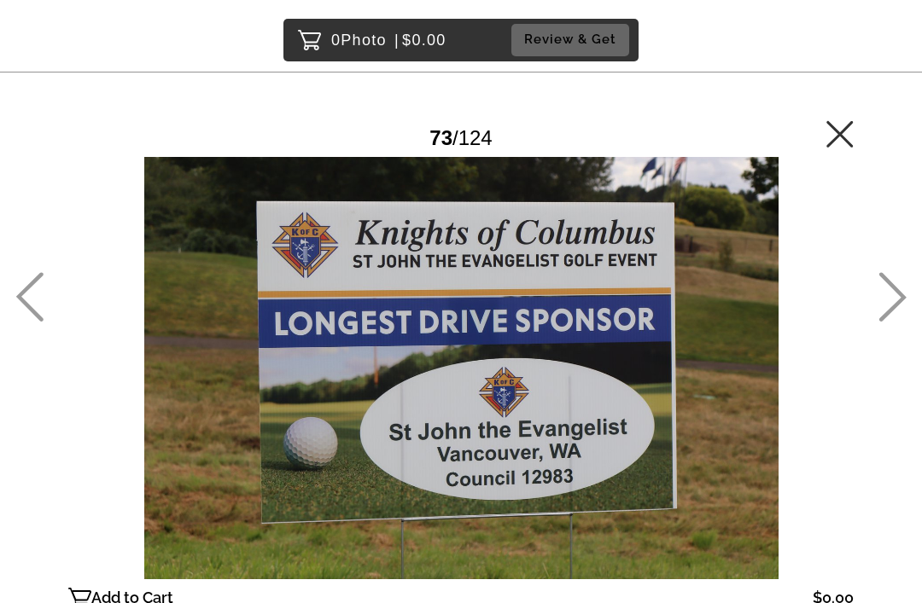
click at [898, 322] on icon at bounding box center [892, 297] width 28 height 50
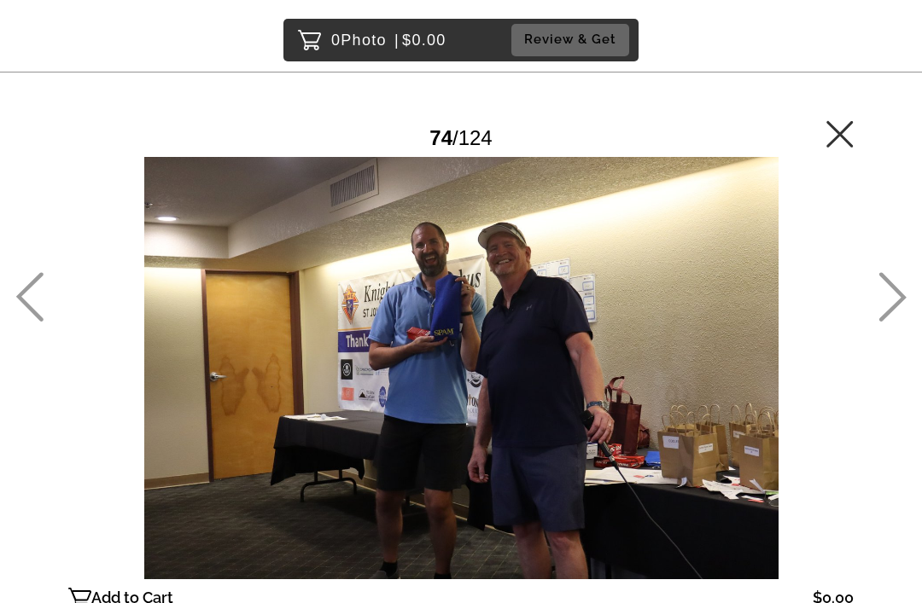
click at [903, 322] on icon at bounding box center [892, 297] width 28 height 50
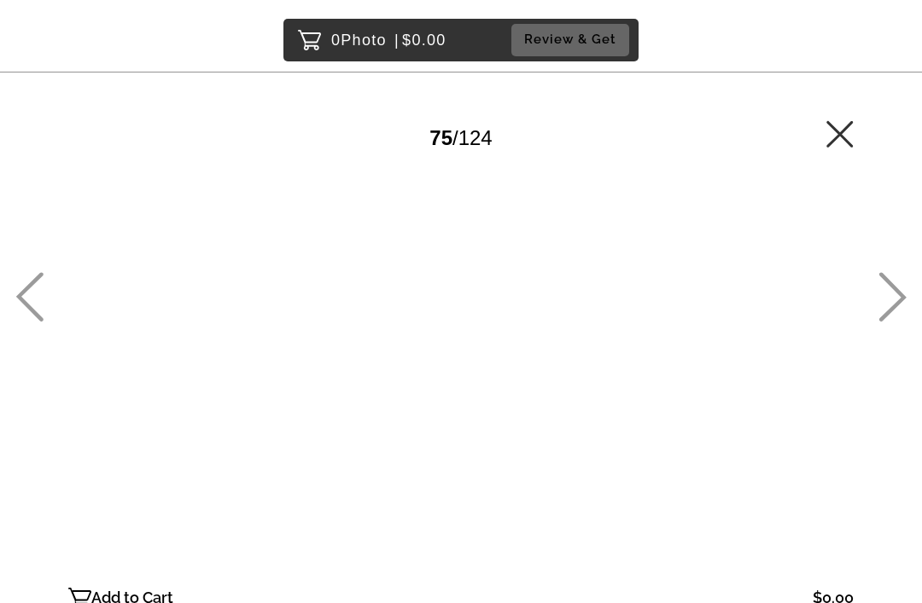
click at [898, 322] on icon at bounding box center [892, 297] width 28 height 50
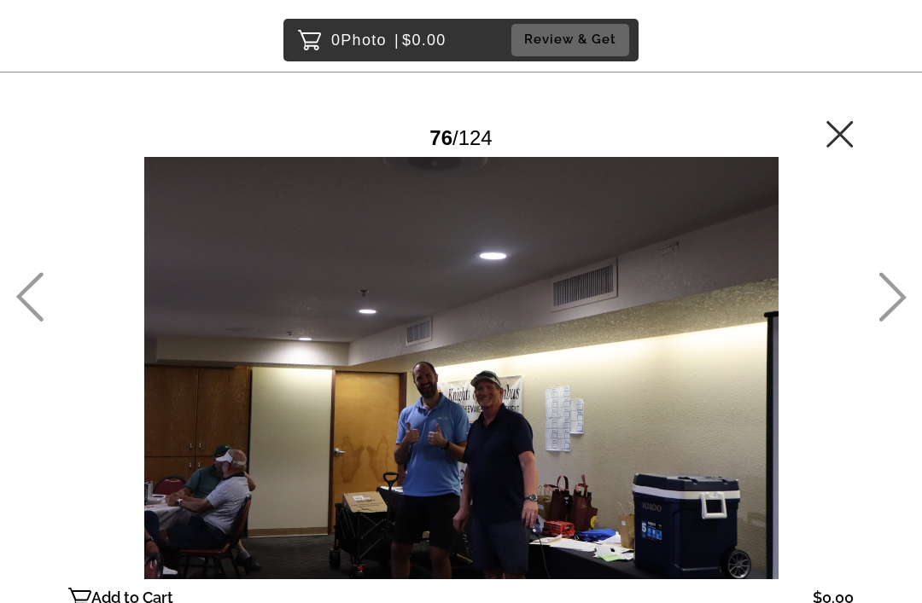
click at [897, 322] on icon at bounding box center [892, 297] width 28 height 50
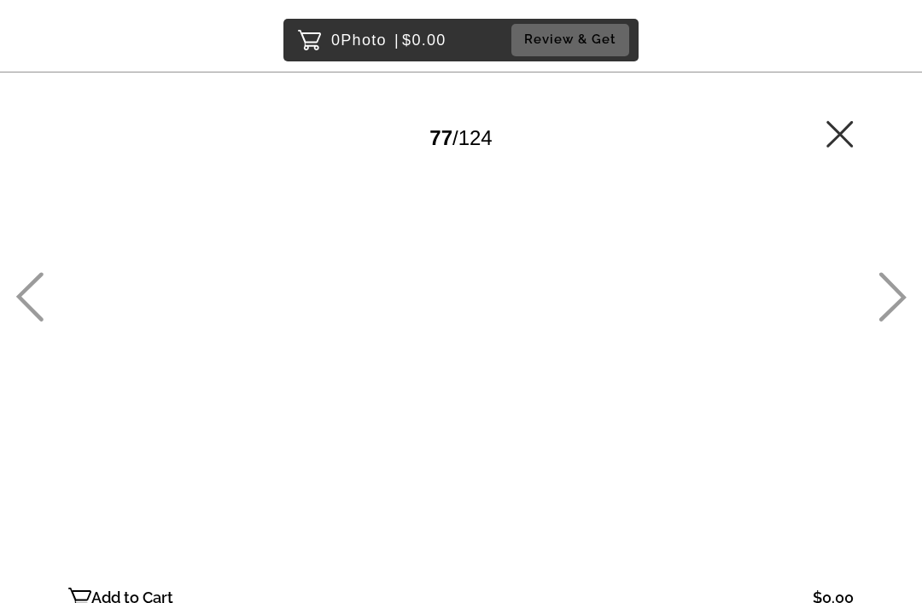
click at [896, 322] on icon at bounding box center [892, 297] width 28 height 50
click at [895, 322] on icon at bounding box center [892, 297] width 28 height 50
click at [893, 322] on icon at bounding box center [892, 297] width 28 height 50
click at [891, 322] on icon at bounding box center [892, 297] width 28 height 50
click at [16, 322] on icon at bounding box center [29, 297] width 28 height 50
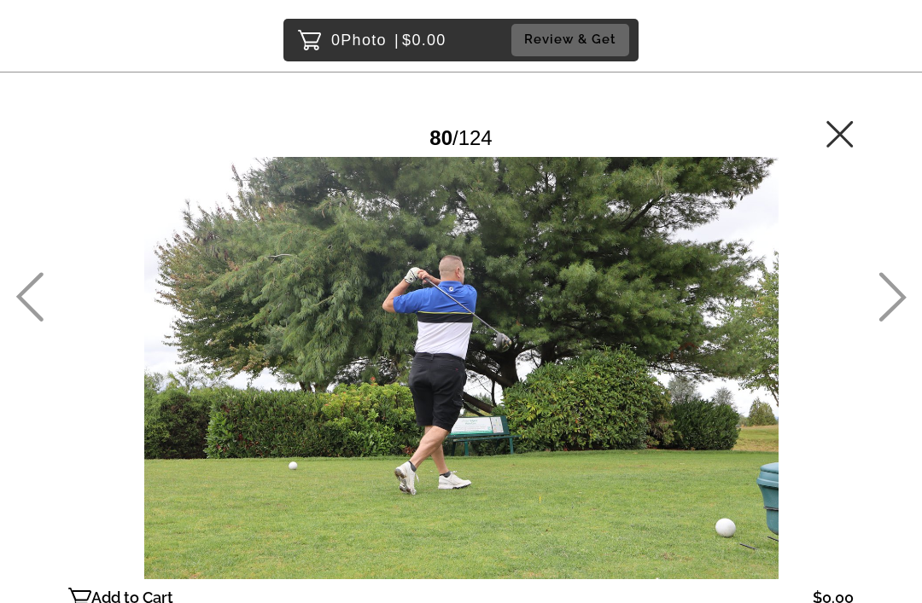
click at [885, 322] on icon at bounding box center [892, 297] width 28 height 50
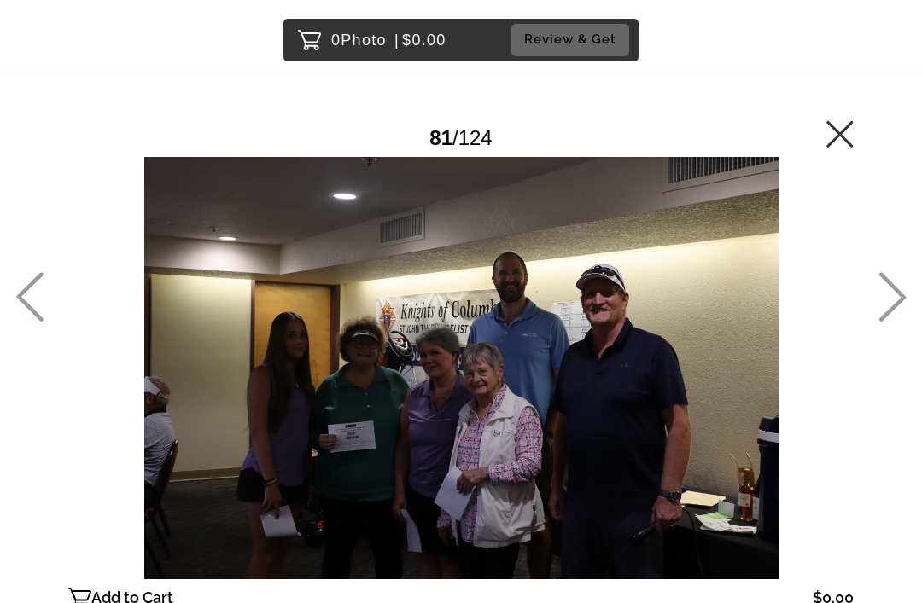
click at [880, 322] on icon at bounding box center [892, 297] width 28 height 50
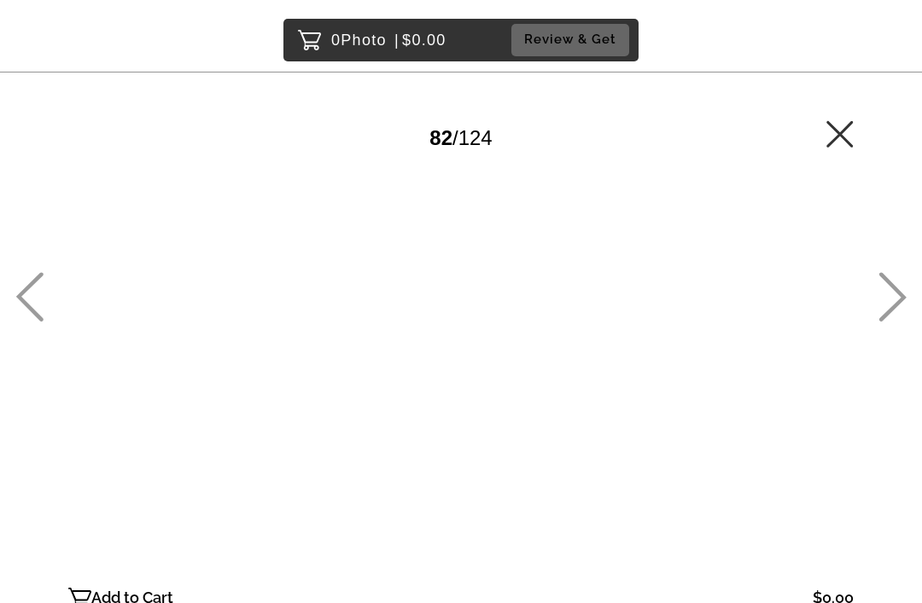
click at [837, 131] on icon at bounding box center [839, 133] width 26 height 26
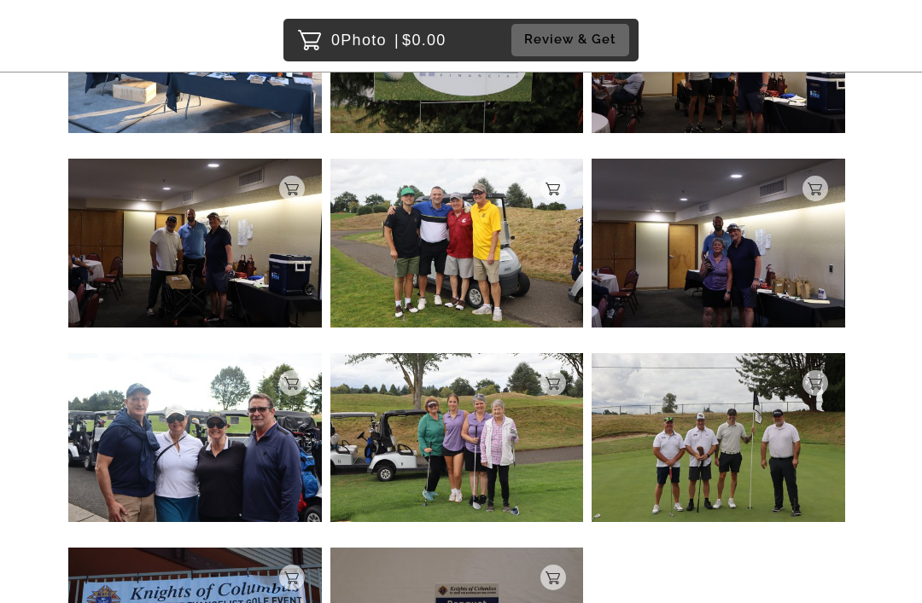
scroll to position [6987, 0]
click at [437, 242] on img at bounding box center [457, 244] width 254 height 169
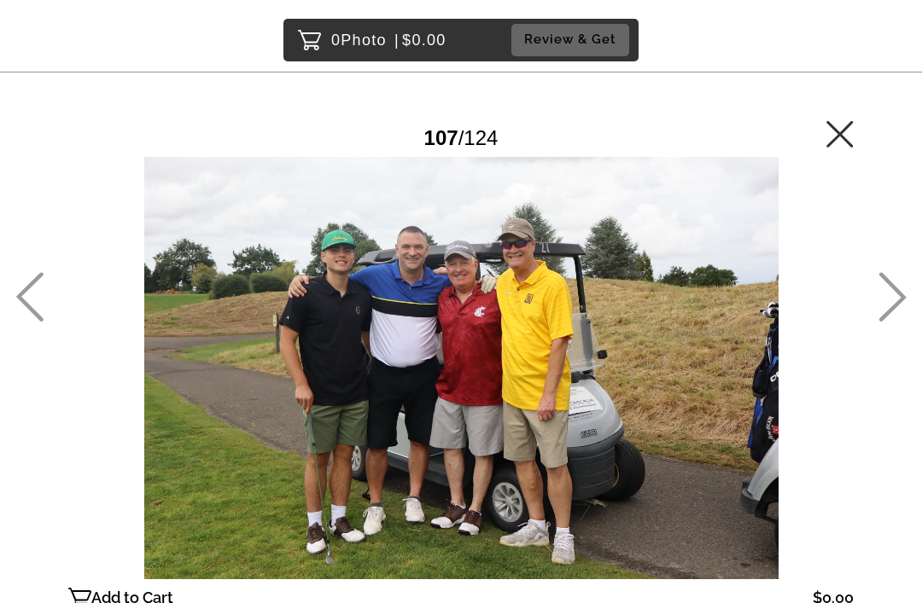
click at [864, 132] on main "Password Checker bypassed 107 / 124 Add to Cart $0.00 Gallery $0.00 Add" at bounding box center [461, 337] width 922 height 674
click at [845, 131] on icon at bounding box center [839, 133] width 26 height 26
